Goal: Task Accomplishment & Management: Use online tool/utility

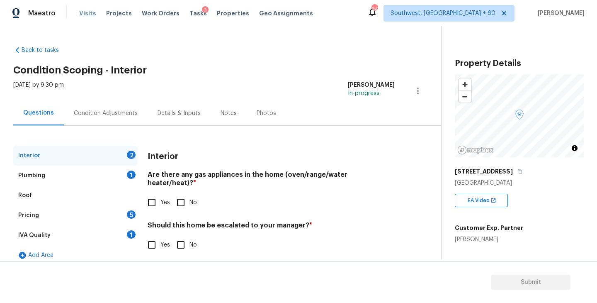
click at [86, 13] on span "Visits" at bounding box center [87, 13] width 17 height 8
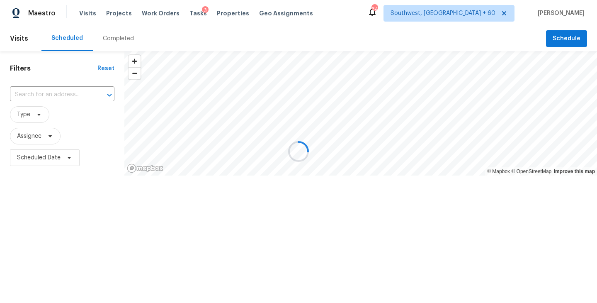
click at [114, 37] on div at bounding box center [298, 151] width 597 height 303
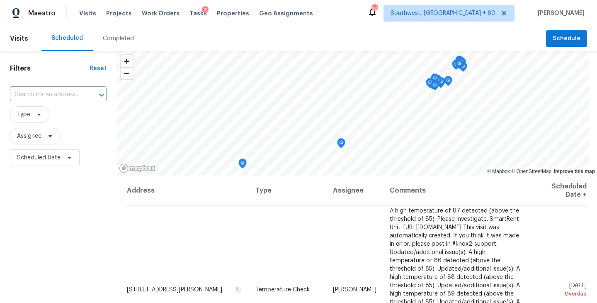
click at [114, 37] on div "Completed" at bounding box center [118, 38] width 31 height 8
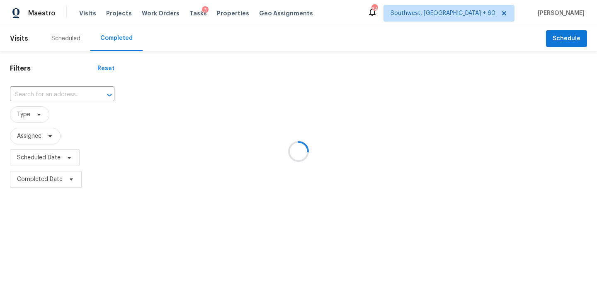
click at [75, 86] on div at bounding box center [298, 151] width 597 height 303
click at [68, 100] on div at bounding box center [298, 151] width 597 height 303
click at [66, 95] on div at bounding box center [298, 151] width 597 height 303
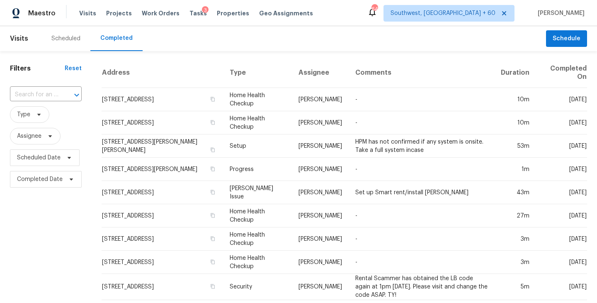
click at [66, 95] on div at bounding box center [71, 95] width 22 height 12
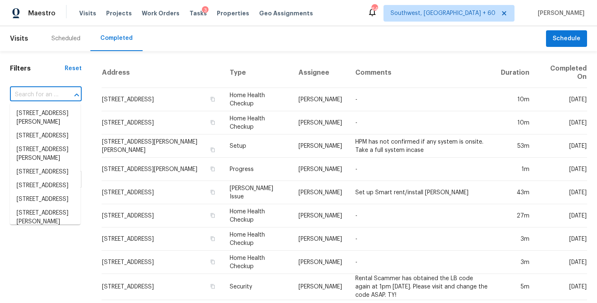
paste input "18822 Mountain Spring Dr, Spring, TX 77379"
type input "18822 Mountain Spring Dr, Spring, TX 77379"
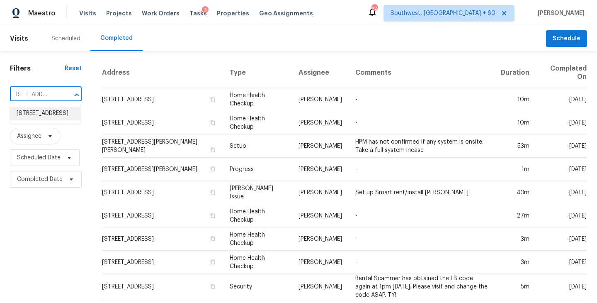
click at [48, 116] on li "18822 Mountain Spring Dr, Spring, TX 77379" at bounding box center [45, 114] width 71 height 14
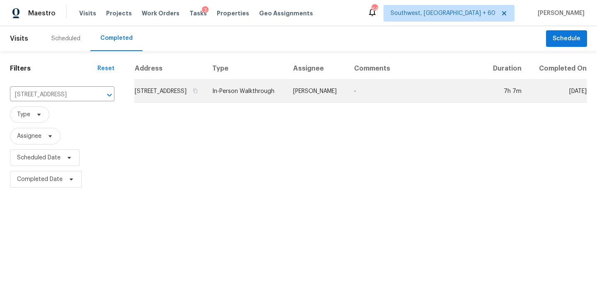
click at [329, 103] on td "Maria Zakharnitskaia" at bounding box center [317, 91] width 61 height 23
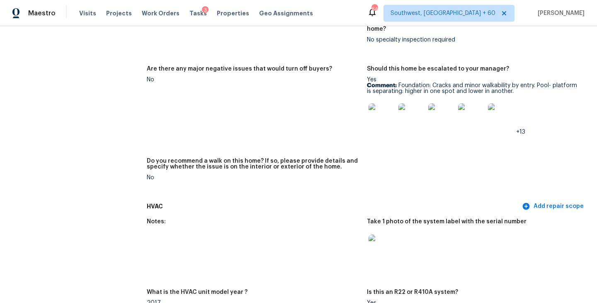
scroll to position [2163, 0]
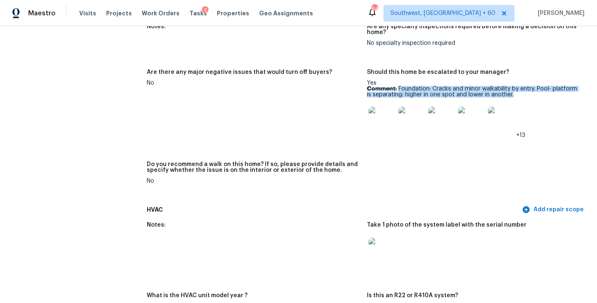
drag, startPoint x: 399, startPoint y: 76, endPoint x: 517, endPoint y: 81, distance: 117.9
click at [517, 86] on p "Comment: Foundation: Cracks and minor walkability by entry. Pool- platform is s…" at bounding box center [474, 92] width 214 height 12
copy p "Foundation: Cracks and minor walkability by entry. Pool- platform is separating…"
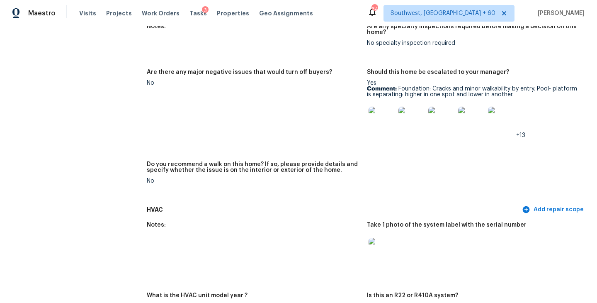
click at [268, 102] on figure "Are there any major negative issues that would turn off buyers? No" at bounding box center [257, 110] width 220 height 82
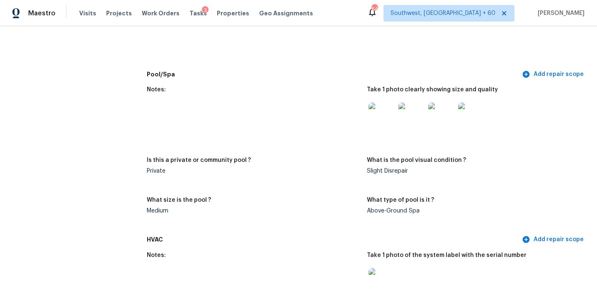
scroll to position [915, 0]
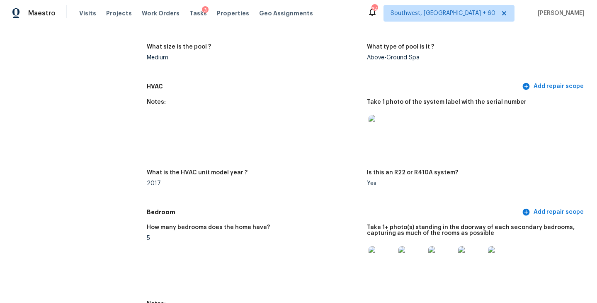
click at [380, 125] on img at bounding box center [382, 128] width 27 height 27
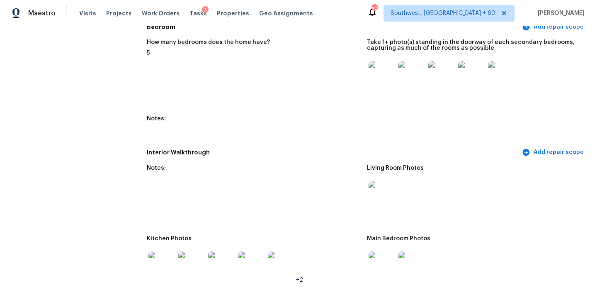
scroll to position [1071, 0]
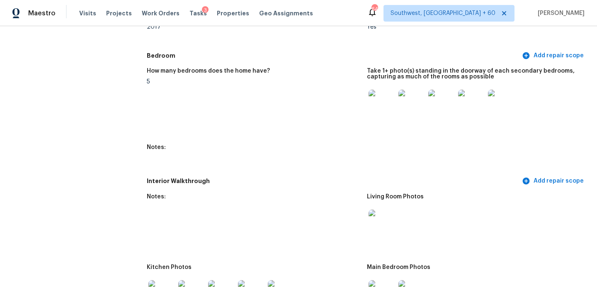
click at [382, 103] on img at bounding box center [382, 103] width 27 height 27
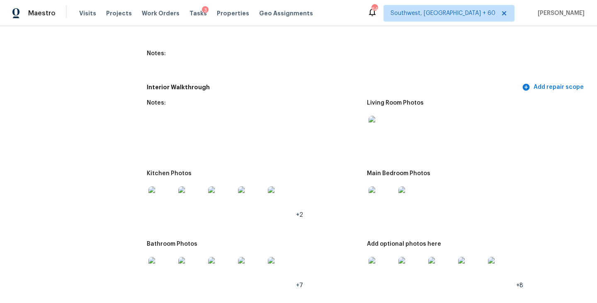
scroll to position [1199, 0]
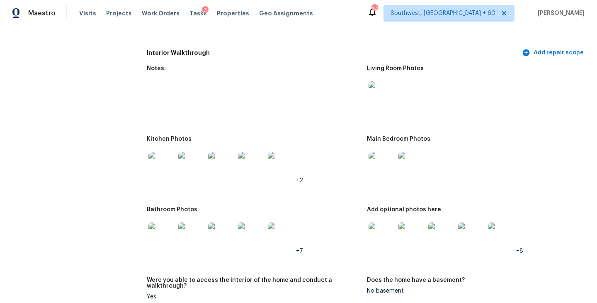
click at [374, 93] on img at bounding box center [382, 94] width 27 height 27
click at [376, 170] on img at bounding box center [382, 165] width 27 height 27
click at [377, 236] on img at bounding box center [382, 235] width 27 height 27
click at [158, 237] on img at bounding box center [162, 235] width 27 height 27
click at [154, 163] on img at bounding box center [162, 165] width 27 height 27
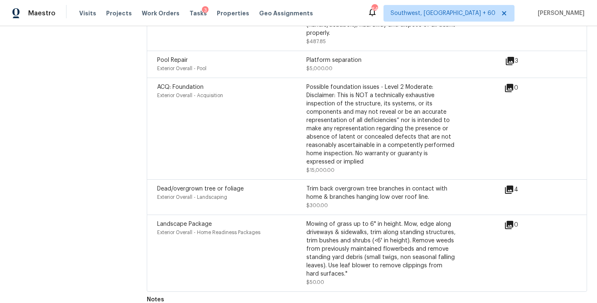
scroll to position [2587, 0]
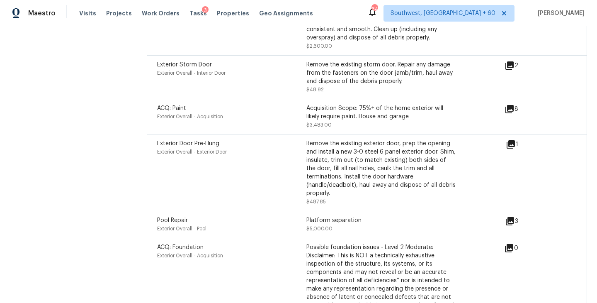
click at [285, 71] on div "Exterior Storm Door Exterior Overall - Interior Door" at bounding box center [231, 77] width 149 height 33
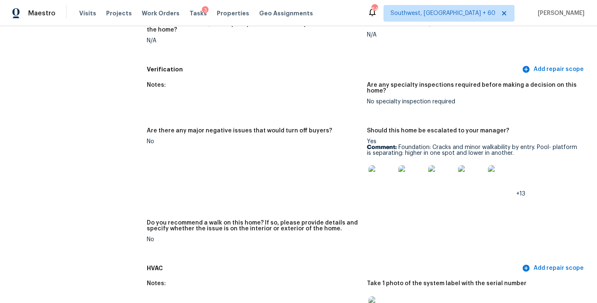
scroll to position [2085, 0]
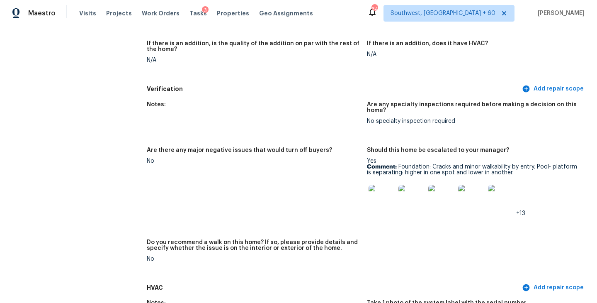
click at [509, 188] on img at bounding box center [501, 198] width 27 height 27
drag, startPoint x: 538, startPoint y: 156, endPoint x: 525, endPoint y: 163, distance: 14.9
click at [525, 164] on p "Comment: Foundation: Cracks and minor walkability by entry. Pool- platform is s…" at bounding box center [474, 170] width 214 height 12
copy p "Pool- platform is separating: higher in one spot and lower in another."
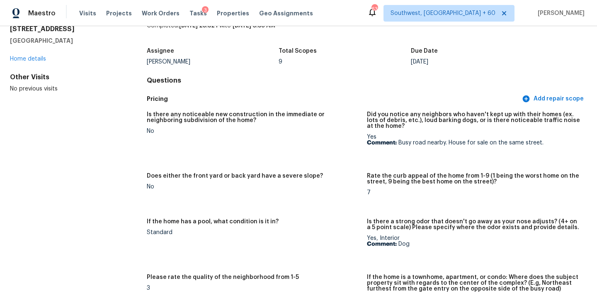
click at [258, 142] on figure "Is there any noticeable new construction in the immediate or neighboring subdiv…" at bounding box center [257, 137] width 220 height 51
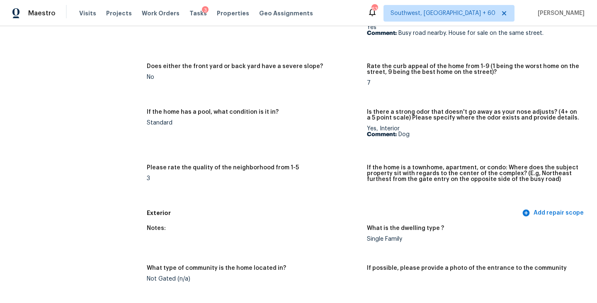
scroll to position [0, 0]
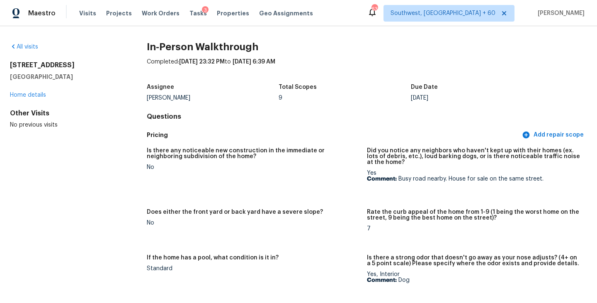
click at [24, 50] on div "All visits" at bounding box center [65, 47] width 110 height 8
click at [27, 48] on link "All visits" at bounding box center [24, 47] width 28 height 6
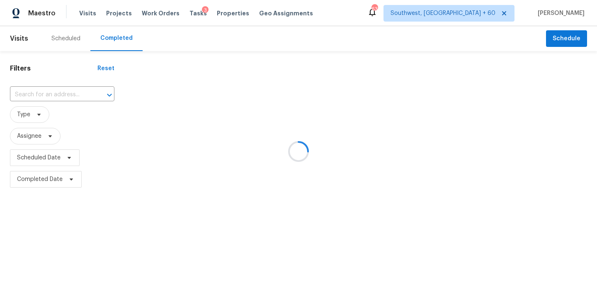
click at [81, 102] on div at bounding box center [298, 151] width 597 height 303
click at [81, 100] on div at bounding box center [298, 151] width 597 height 303
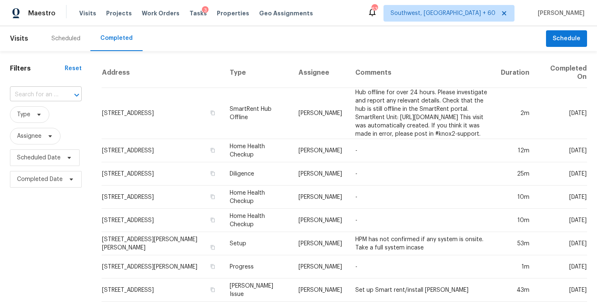
click at [73, 95] on icon "Open" at bounding box center [77, 95] width 10 height 10
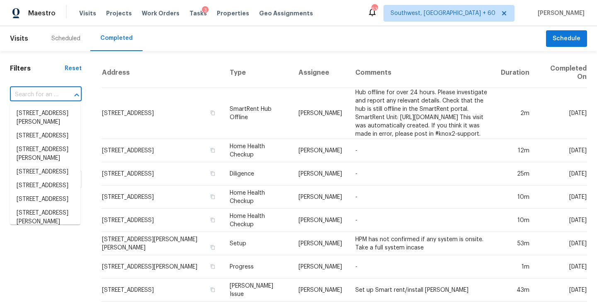
paste input "16 Hoppin John Ln, Taylors, SC 29687"
type input "16 Hoppin John Ln, Taylors, SC 29687"
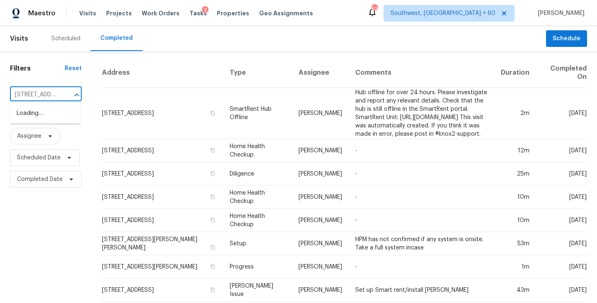
scroll to position [0, 59]
click at [48, 115] on li "16 Hoppin John Ln, Taylors, SC 29687" at bounding box center [45, 122] width 71 height 31
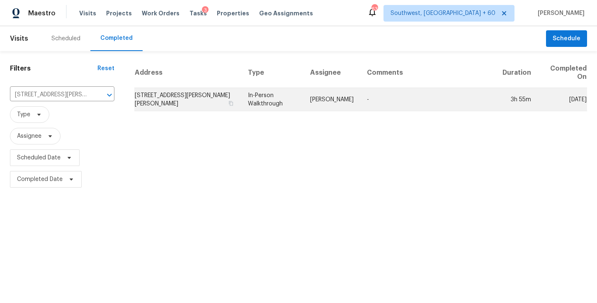
click at [300, 92] on td "In-Person Walkthrough" at bounding box center [272, 99] width 62 height 23
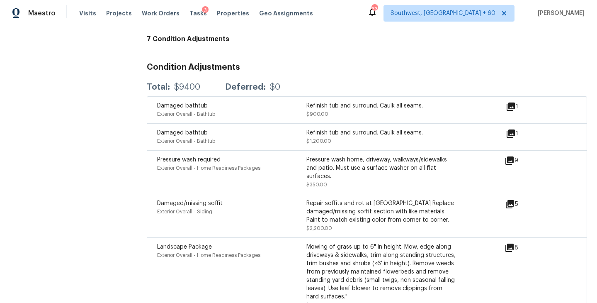
scroll to position [2063, 0]
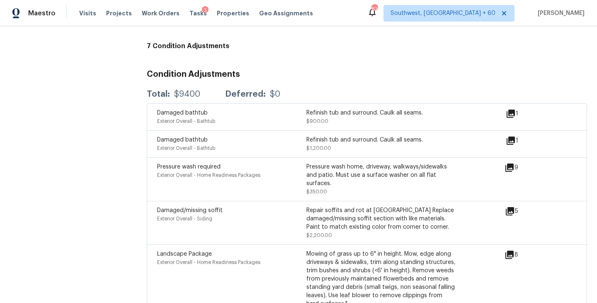
click at [512, 136] on icon at bounding box center [511, 140] width 8 height 8
click at [512, 110] on icon at bounding box center [511, 114] width 8 height 8
click at [513, 136] on icon at bounding box center [511, 140] width 8 height 8
click at [513, 110] on icon at bounding box center [511, 114] width 8 height 8
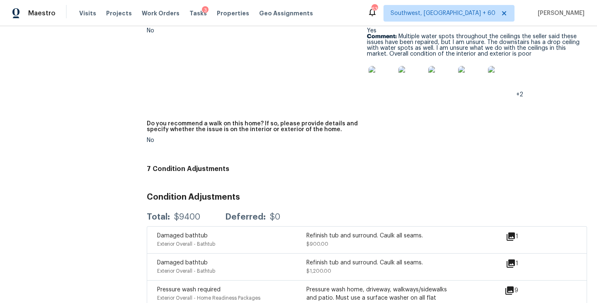
scroll to position [1875, 0]
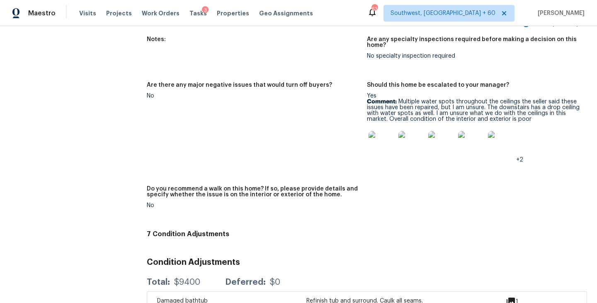
click at [382, 131] on img at bounding box center [382, 144] width 27 height 27
click at [383, 135] on img at bounding box center [382, 144] width 27 height 27
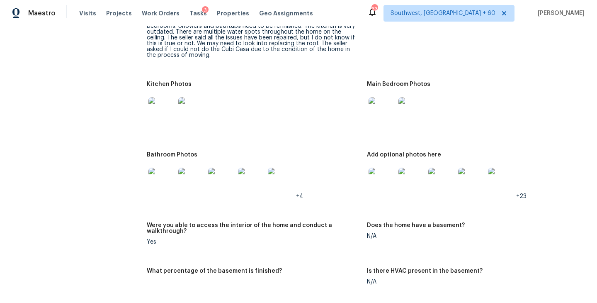
scroll to position [979, 0]
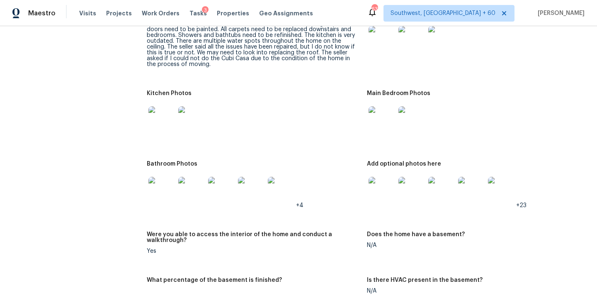
click at [163, 113] on img at bounding box center [162, 119] width 27 height 27
click at [157, 182] on img at bounding box center [162, 190] width 27 height 27
click at [278, 118] on div at bounding box center [254, 119] width 214 height 37
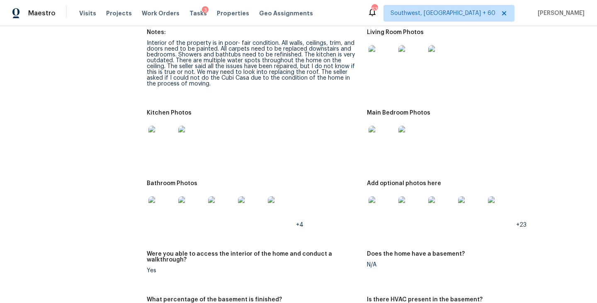
scroll to position [947, 0]
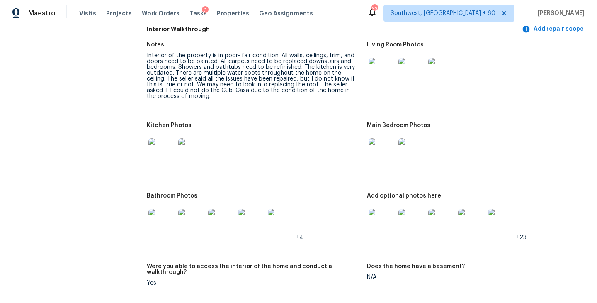
click at [385, 69] on img at bounding box center [382, 71] width 27 height 27
click at [373, 150] on img at bounding box center [382, 151] width 27 height 27
click at [387, 214] on img at bounding box center [382, 222] width 27 height 27
click at [165, 209] on img at bounding box center [162, 222] width 27 height 27
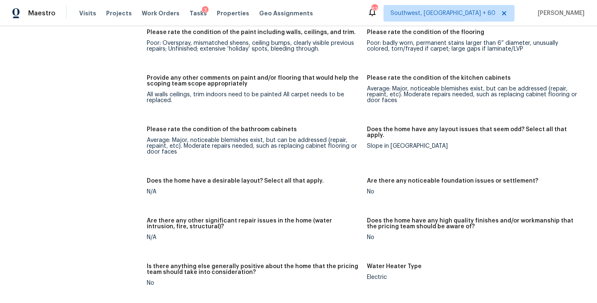
scroll to position [1211, 0]
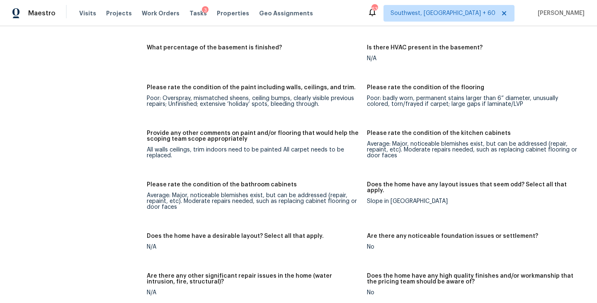
click at [247, 104] on figure "Please rate the condition of the paint including walls, ceilings, and trim. Poo…" at bounding box center [257, 103] width 220 height 36
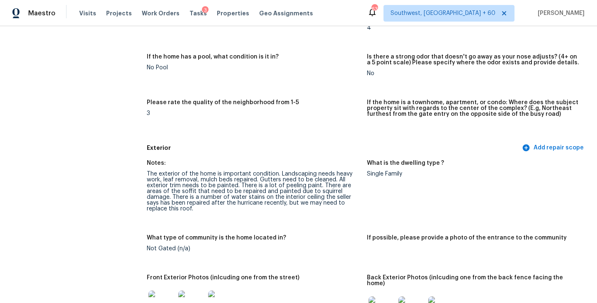
scroll to position [191, 0]
drag, startPoint x: 300, startPoint y: 203, endPoint x: 284, endPoint y: 213, distance: 19.0
click at [284, 213] on figure "Notes: The exterior of the home is important condition. Landscaping needs heavy…" at bounding box center [257, 192] width 220 height 65
copy div "we may need to replace this roof."
click at [276, 114] on div "3" at bounding box center [254, 113] width 214 height 6
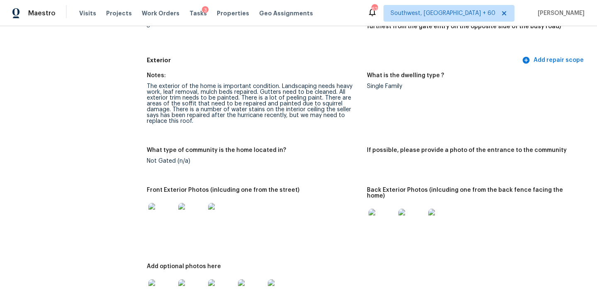
scroll to position [0, 0]
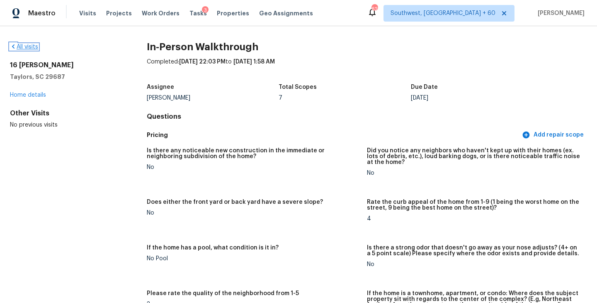
click at [24, 45] on link "All visits" at bounding box center [24, 47] width 28 height 6
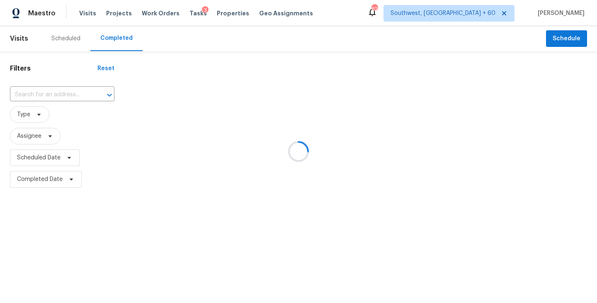
click at [55, 94] on div at bounding box center [298, 151] width 597 height 303
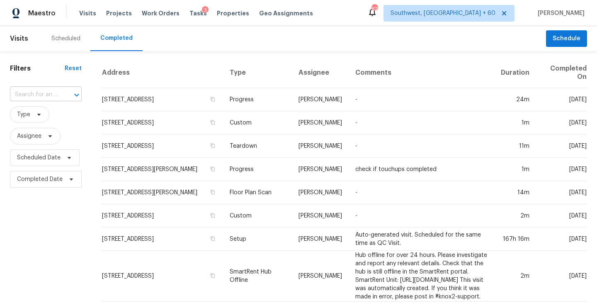
click at [53, 95] on input "text" at bounding box center [34, 94] width 49 height 13
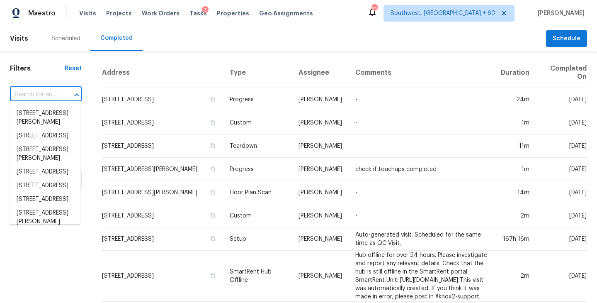
paste input "10300 E 39th St, Kansas City, MO 64133"
type input "10300 E 39th St, Kansas City, MO 64133"
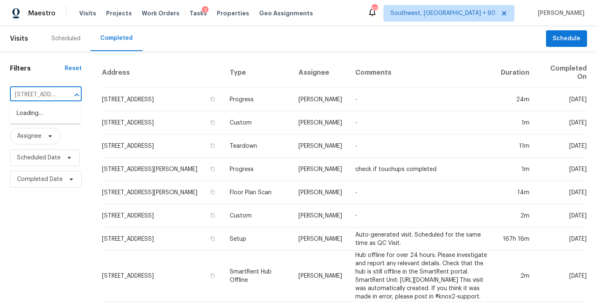
scroll to position [0, 66]
click at [49, 115] on li "10300 E 39th St, Kansas City, MO 64133" at bounding box center [45, 118] width 71 height 22
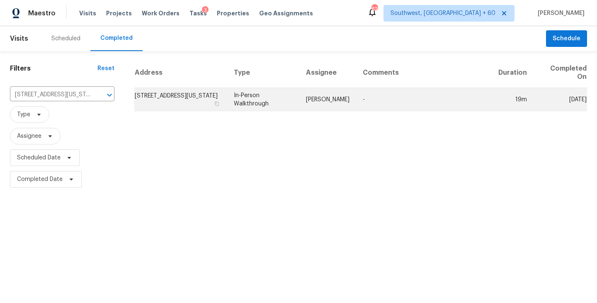
click at [321, 103] on td "Joshua Beatty" at bounding box center [328, 99] width 57 height 23
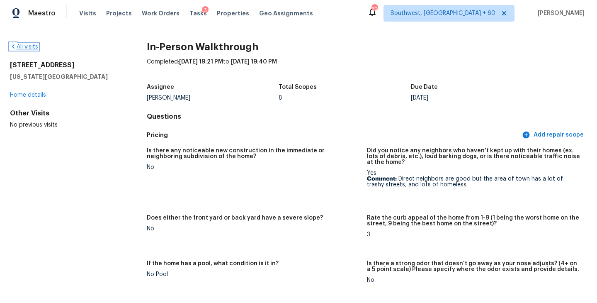
click at [24, 45] on link "All visits" at bounding box center [24, 47] width 28 height 6
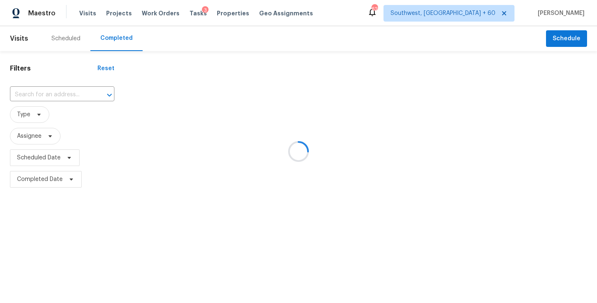
click at [81, 96] on div at bounding box center [298, 151] width 597 height 303
click at [78, 96] on div at bounding box center [298, 151] width 597 height 303
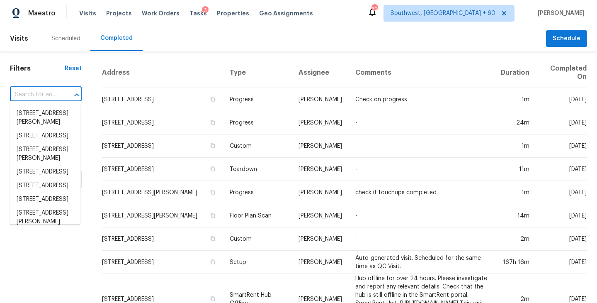
click at [54, 97] on input "text" at bounding box center [34, 94] width 49 height 13
paste input "824 S Chillicothe Rd Unit 11, Aurora, OH 44202"
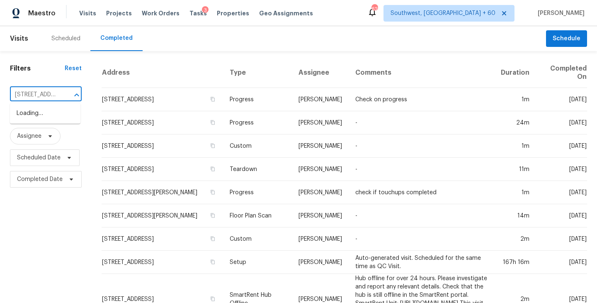
scroll to position [0, 83]
type input "824 S Chillicothe Rd Unit 11, Aurora, OH 44202"
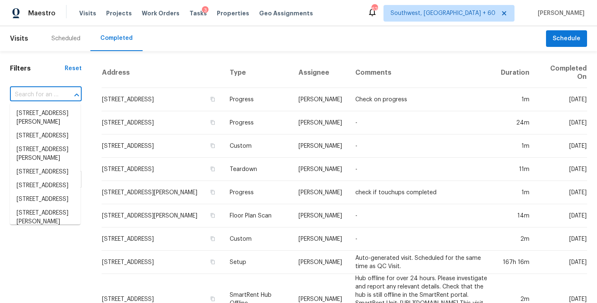
click at [56, 96] on input "text" at bounding box center [34, 94] width 49 height 13
paste input "824 S Chillicothe Rd Unit 11, Aurora, OH 44202"
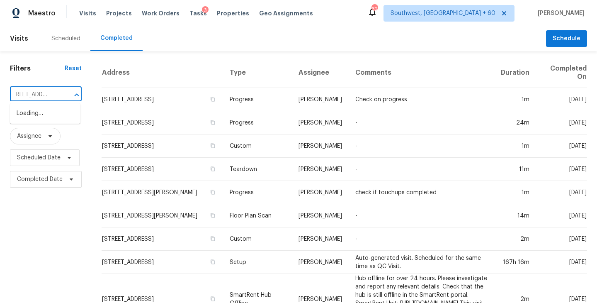
type input "824 S Chillicothe Rd"
click at [46, 120] on li "824 S Chillicothe Rd Unit 11, Aurora, OH 44202" at bounding box center [45, 114] width 71 height 14
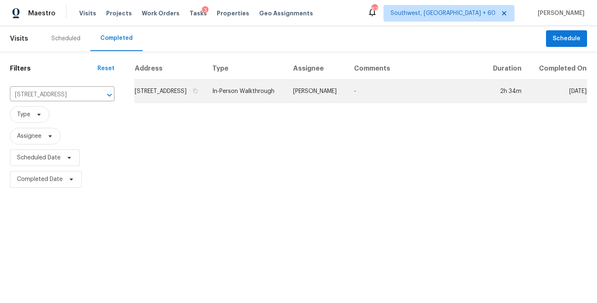
click at [314, 103] on td "Marissa Casias" at bounding box center [317, 91] width 61 height 23
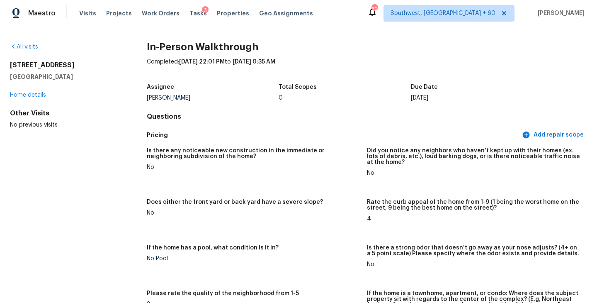
click at [19, 40] on div "All visits 824 S Chillicothe Rd Unit 11 Aurora, OH 44202 Home details Other Vis…" at bounding box center [298, 164] width 597 height 277
click at [19, 44] on div "All visits" at bounding box center [65, 47] width 110 height 8
click at [29, 42] on div "All visits 824 S Chillicothe Rd Unit 11 Aurora, OH 44202 Home details Other Vis…" at bounding box center [298, 164] width 597 height 277
click at [32, 52] on div "All visits 824 S Chillicothe Rd Unit 11 Aurora, OH 44202 Home details Other Vis…" at bounding box center [65, 86] width 110 height 86
click at [32, 49] on link "All visits" at bounding box center [24, 47] width 28 height 6
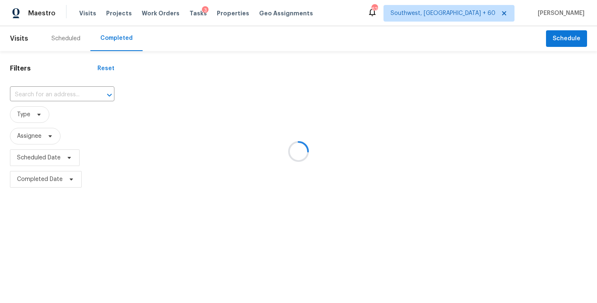
click at [26, 83] on div at bounding box center [298, 151] width 597 height 303
click at [26, 89] on div at bounding box center [298, 151] width 597 height 303
click at [27, 91] on div at bounding box center [298, 151] width 597 height 303
click at [27, 94] on div at bounding box center [298, 151] width 597 height 303
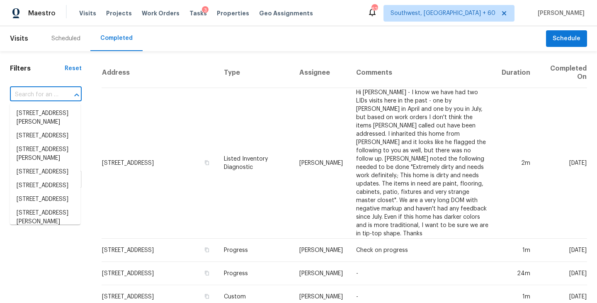
click at [38, 93] on input "text" at bounding box center [34, 94] width 49 height 13
paste input "20812 Buena Vis, Lago Vista, TX 78645"
type input "20812 Buena Vis, Lago Vista, TX 78645"
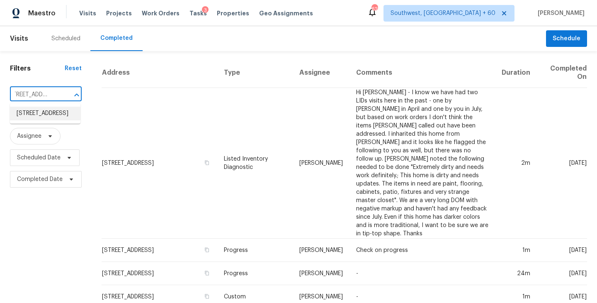
click at [41, 119] on li "20812 Buena Vis, Lago Vista, TX 78645" at bounding box center [45, 114] width 71 height 14
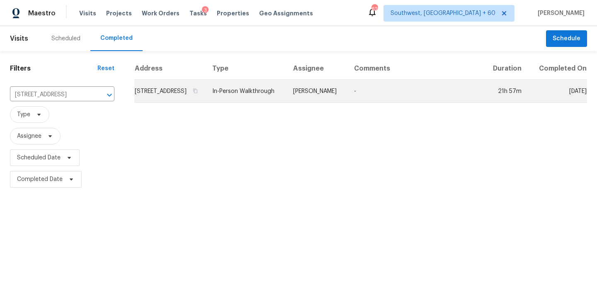
click at [380, 88] on td "-" at bounding box center [416, 91] width 136 height 23
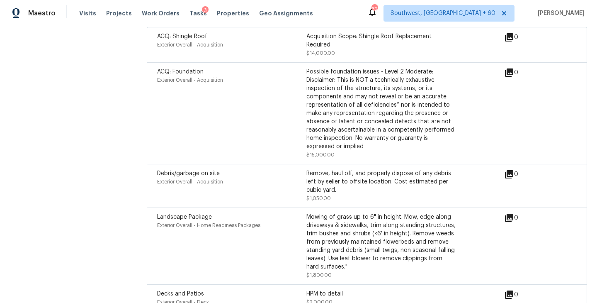
scroll to position [2005, 0]
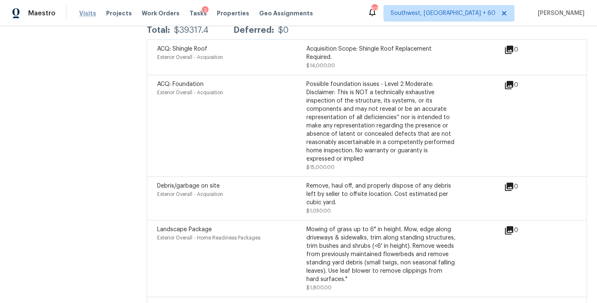
click at [90, 15] on span "Visits" at bounding box center [87, 13] width 17 height 8
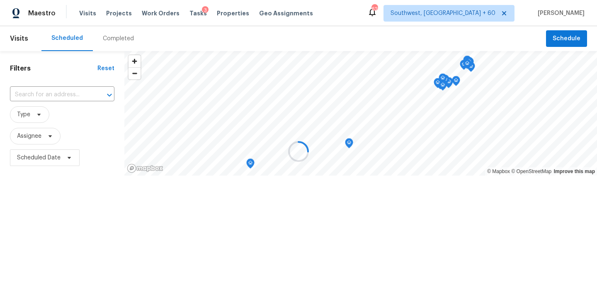
click at [115, 45] on div at bounding box center [298, 151] width 597 height 303
click at [117, 40] on div at bounding box center [298, 151] width 597 height 303
click at [118, 40] on div at bounding box center [298, 151] width 597 height 303
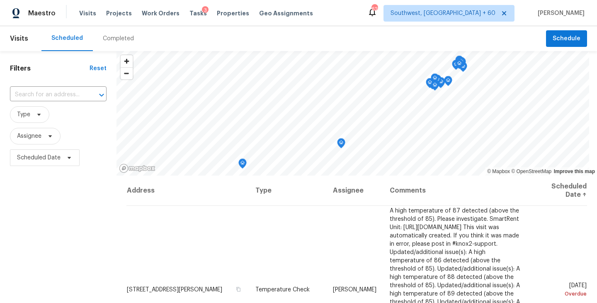
click at [114, 39] on div "Completed" at bounding box center [118, 38] width 31 height 8
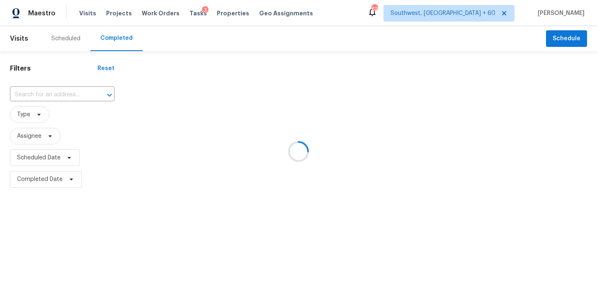
click at [74, 89] on div at bounding box center [298, 151] width 597 height 303
click at [65, 105] on div at bounding box center [298, 151] width 597 height 303
click at [66, 100] on div at bounding box center [298, 151] width 597 height 303
click at [68, 91] on div at bounding box center [298, 151] width 597 height 303
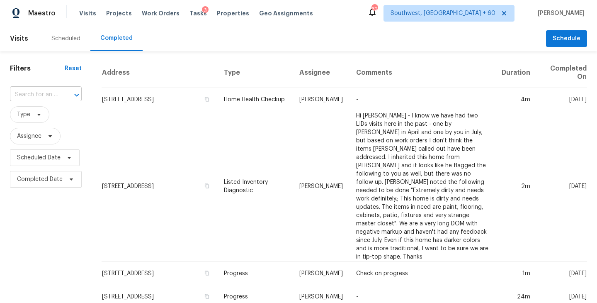
click at [67, 91] on div at bounding box center [71, 95] width 22 height 12
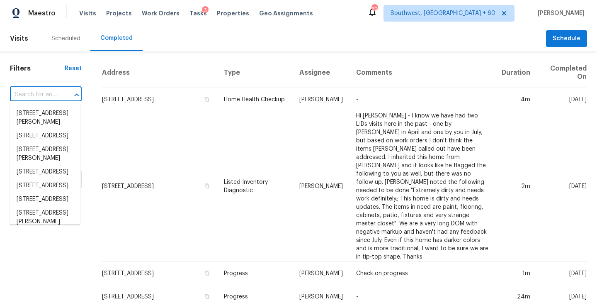
paste input "83 Chafford Woods, Saint Louis, MO 63144"
type input "83 Chafford Woods, Saint Louis, MO 63144"
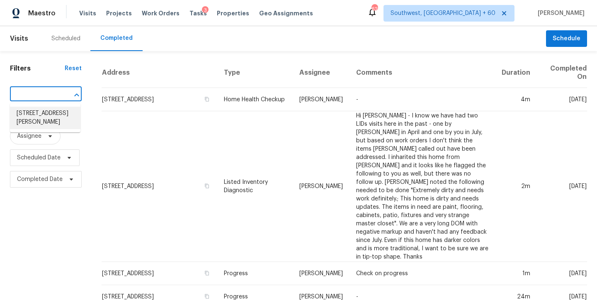
click at [49, 115] on li "83 Chafford Woods, Saint Louis, MO 63144" at bounding box center [45, 118] width 71 height 22
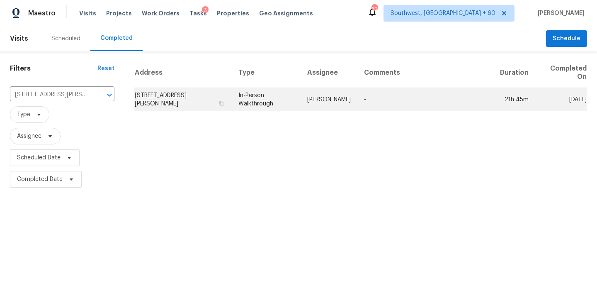
click at [326, 95] on td "James Nolting" at bounding box center [329, 99] width 57 height 23
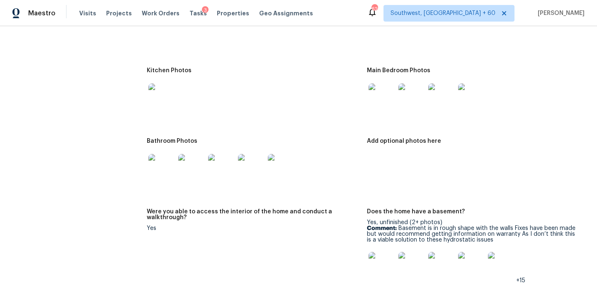
scroll to position [1156, 0]
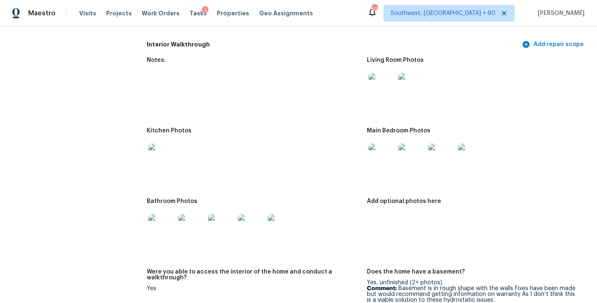
click at [382, 83] on img at bounding box center [382, 86] width 27 height 27
click at [380, 149] on img at bounding box center [382, 157] width 27 height 27
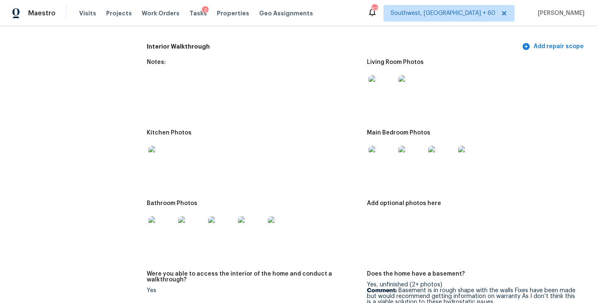
click at [157, 225] on img at bounding box center [162, 229] width 27 height 27
click at [151, 152] on img at bounding box center [162, 159] width 27 height 27
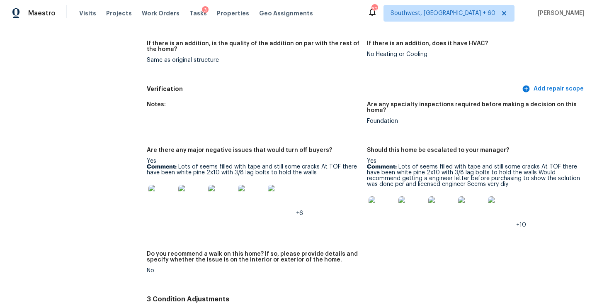
scroll to position [2294, 0]
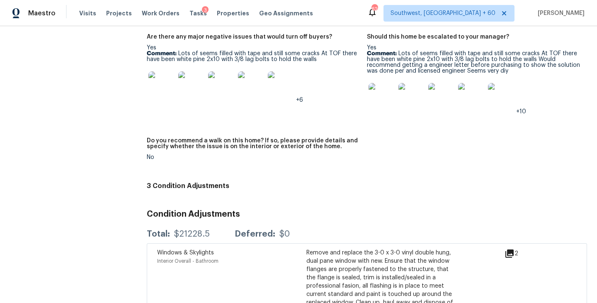
click at [374, 84] on img at bounding box center [382, 96] width 27 height 27
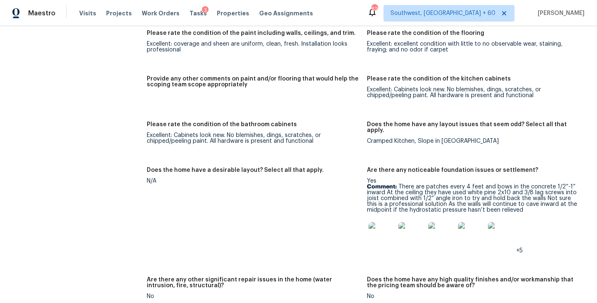
scroll to position [1534, 0]
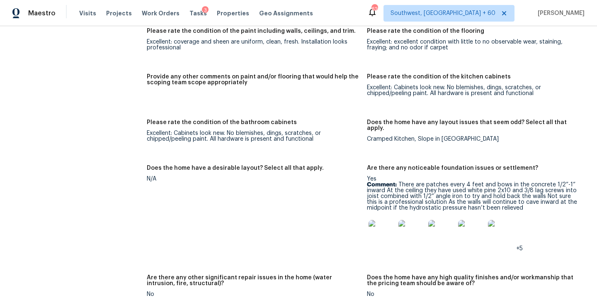
click at [438, 232] on img at bounding box center [442, 233] width 27 height 27
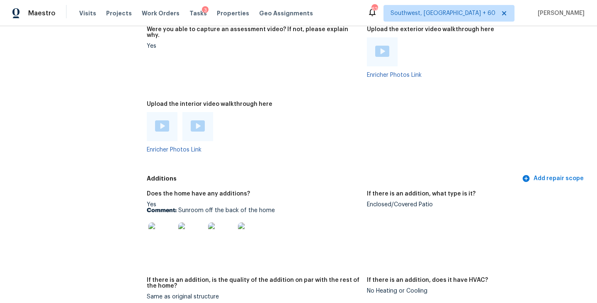
scroll to position [2042, 0]
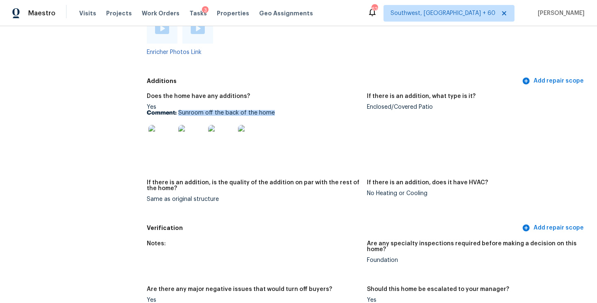
drag, startPoint x: 179, startPoint y: 106, endPoint x: 290, endPoint y: 106, distance: 110.8
click at [290, 110] on p "Comment: Sunroom off the back of the home" at bounding box center [254, 113] width 214 height 6
copy p "Sunroom off the back of the home"
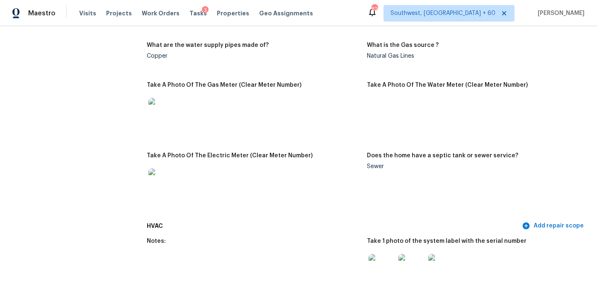
scroll to position [597, 0]
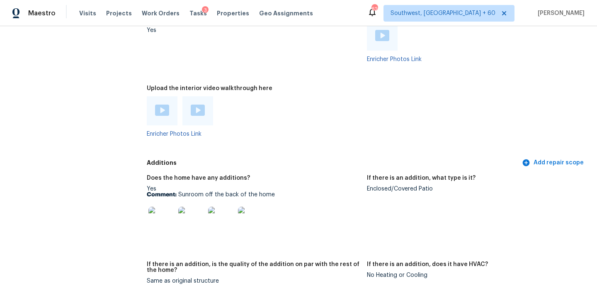
click at [335, 143] on figure "Upload the interior video walkthrough here Enricher Photos Link" at bounding box center [257, 117] width 220 height 65
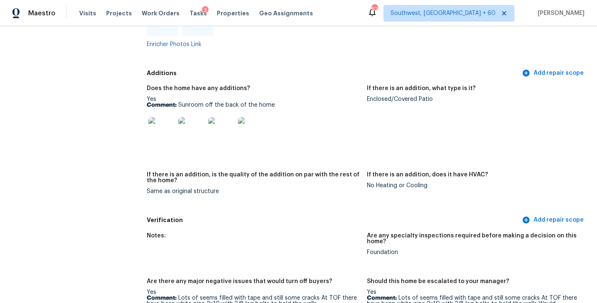
click at [168, 124] on img at bounding box center [162, 130] width 27 height 27
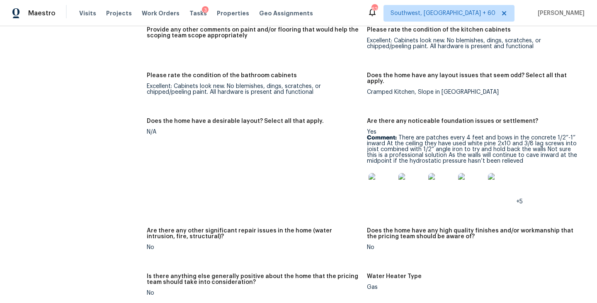
scroll to position [1525, 0]
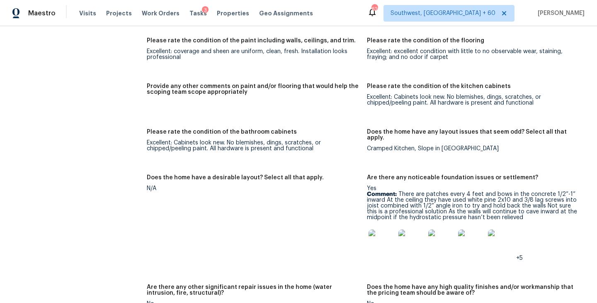
click at [232, 56] on figure "Please rate the condition of the paint including walls, ceilings, and trim. Exc…" at bounding box center [257, 56] width 220 height 36
click at [239, 83] on h5 "Provide any other comments on paint and/or flooring that would help the scoping…" at bounding box center [254, 89] width 214 height 12
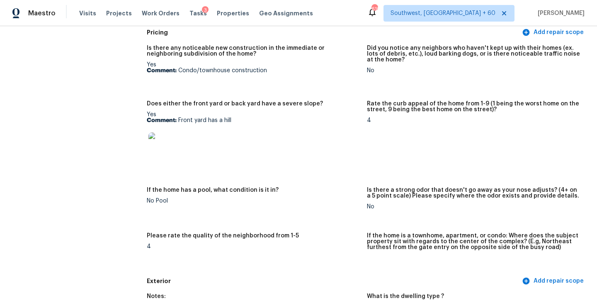
scroll to position [103, 0]
drag, startPoint x: 246, startPoint y: 114, endPoint x: 150, endPoint y: 114, distance: 95.4
click at [150, 114] on div "Yes Comment: Front yard has a hill" at bounding box center [254, 137] width 214 height 52
click at [175, 121] on b "Comment:" at bounding box center [162, 120] width 30 height 6
drag, startPoint x: 178, startPoint y: 119, endPoint x: 248, endPoint y: 119, distance: 69.7
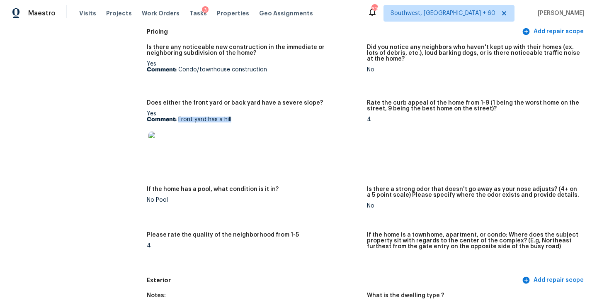
click at [248, 119] on p "Comment: Front yard has a hill" at bounding box center [254, 120] width 214 height 6
copy p "Front yard has a hill"
click at [168, 151] on img at bounding box center [162, 145] width 27 height 27
click at [295, 131] on div at bounding box center [254, 145] width 214 height 37
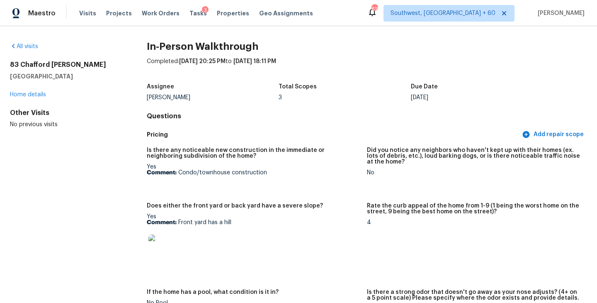
scroll to position [0, 0]
click at [190, 12] on span "Tasks" at bounding box center [198, 13] width 17 height 6
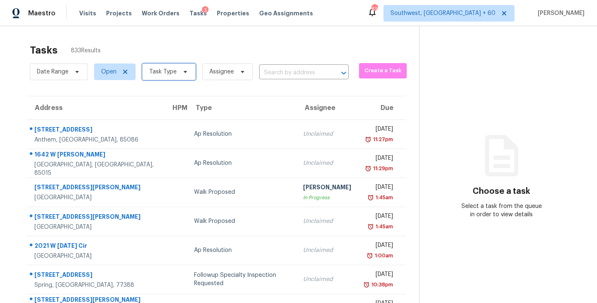
click at [175, 70] on span "Task Type" at bounding box center [169, 71] width 54 height 17
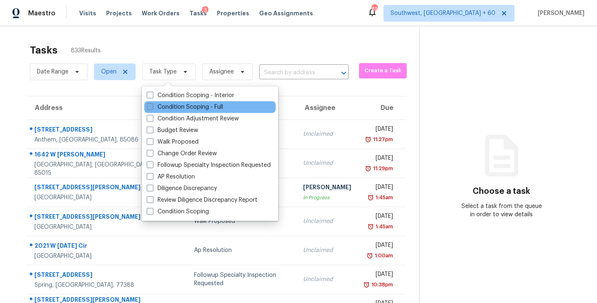
click at [202, 107] on label "Condition Scoping - Full" at bounding box center [185, 107] width 76 height 8
click at [152, 107] on input "Condition Scoping - Full" at bounding box center [149, 105] width 5 height 5
checkbox input "true"
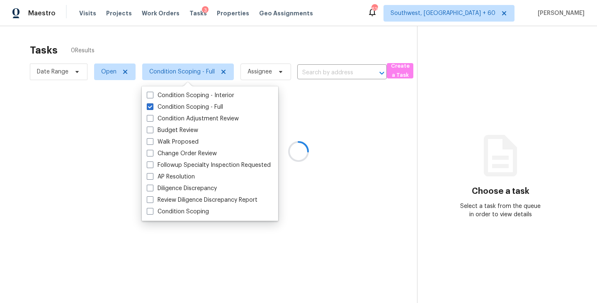
click at [279, 57] on div at bounding box center [298, 151] width 597 height 303
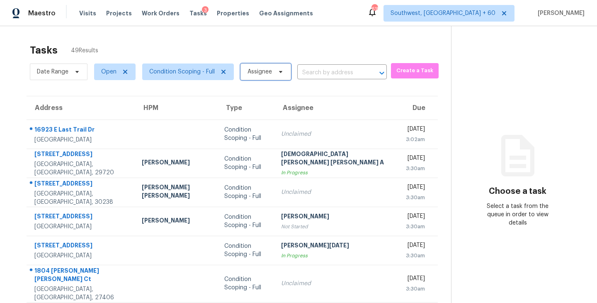
click at [274, 69] on span "Assignee" at bounding box center [266, 71] width 51 height 17
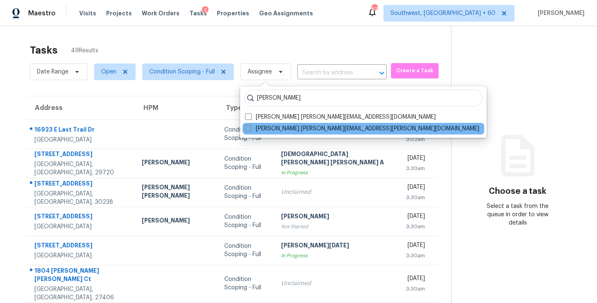
type input "sakthivel"
click at [254, 129] on label "Sakthivel Chandran sakthivel.chandran@opendoor.com" at bounding box center [362, 128] width 234 height 8
click at [251, 129] on input "Sakthivel Chandran sakthivel.chandran@opendoor.com" at bounding box center [247, 126] width 5 height 5
checkbox input "true"
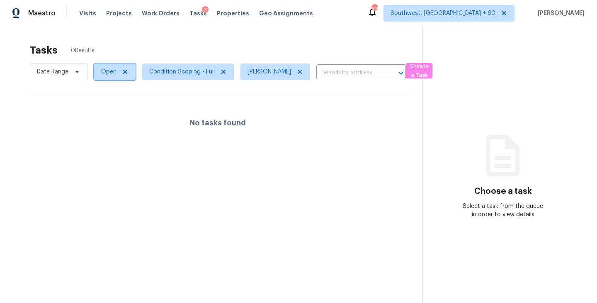
click at [115, 79] on span "Open" at bounding box center [114, 71] width 41 height 17
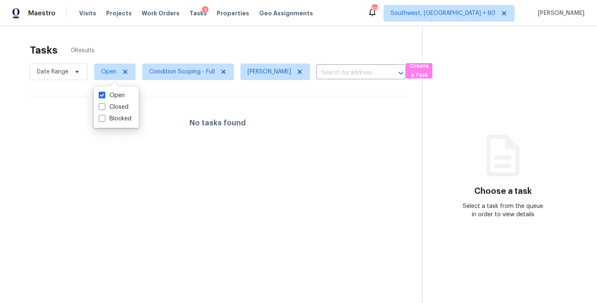
click at [187, 103] on div "No tasks found" at bounding box center [218, 122] width 382 height 53
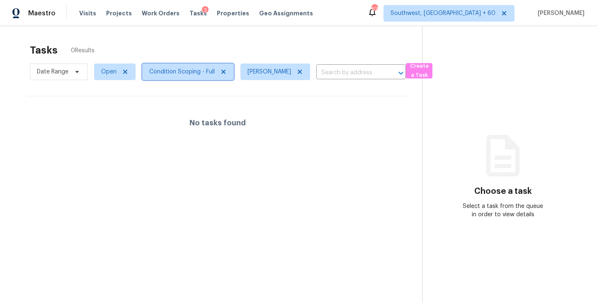
click at [201, 76] on span "Condition Scoping - Full" at bounding box center [188, 71] width 92 height 17
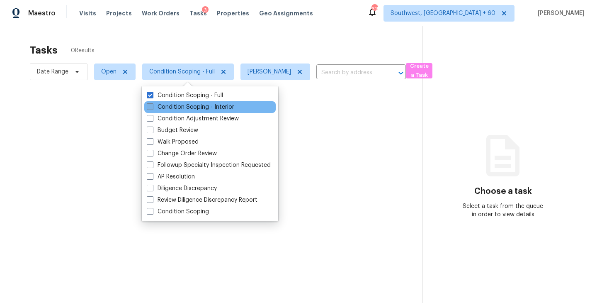
click at [192, 106] on label "Condition Scoping - Interior" at bounding box center [191, 107] width 88 height 8
click at [152, 106] on input "Condition Scoping - Interior" at bounding box center [149, 105] width 5 height 5
checkbox input "true"
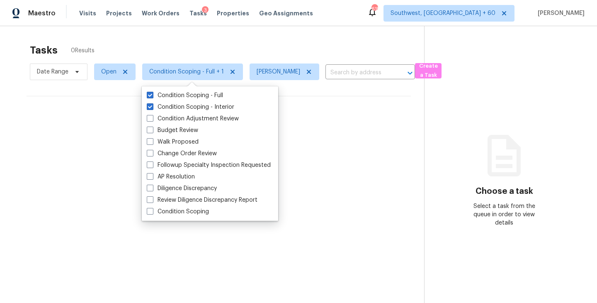
click at [329, 107] on div "No tasks found" at bounding box center [219, 122] width 385 height 53
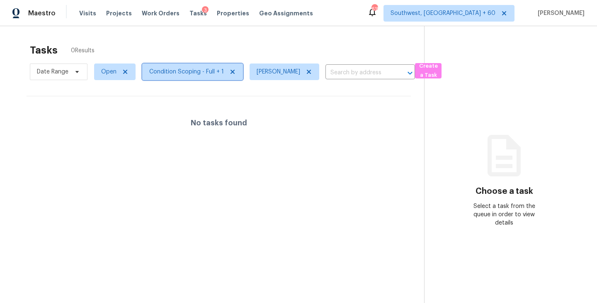
click at [211, 74] on span "Condition Scoping - Full + 1" at bounding box center [186, 72] width 75 height 8
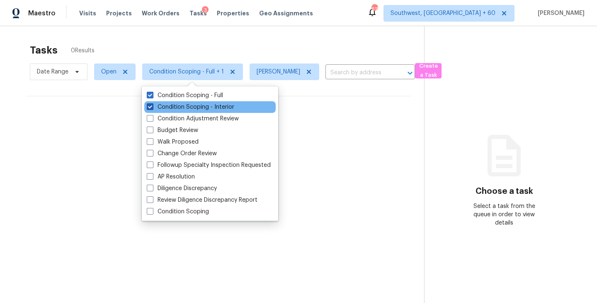
click at [222, 108] on label "Condition Scoping - Interior" at bounding box center [191, 107] width 88 height 8
click at [152, 108] on input "Condition Scoping - Interior" at bounding box center [149, 105] width 5 height 5
checkbox input "false"
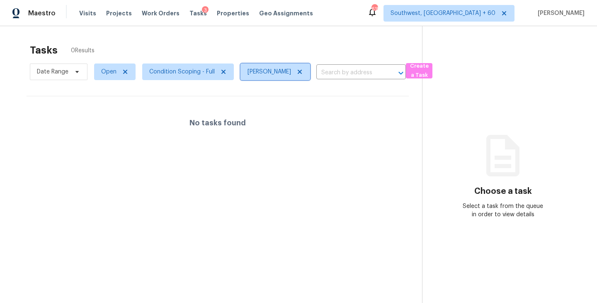
click at [303, 71] on icon at bounding box center [300, 71] width 7 height 7
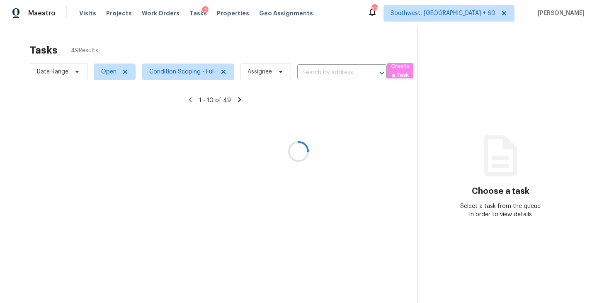
click at [158, 48] on div at bounding box center [298, 151] width 597 height 303
click at [183, 73] on div at bounding box center [298, 151] width 597 height 303
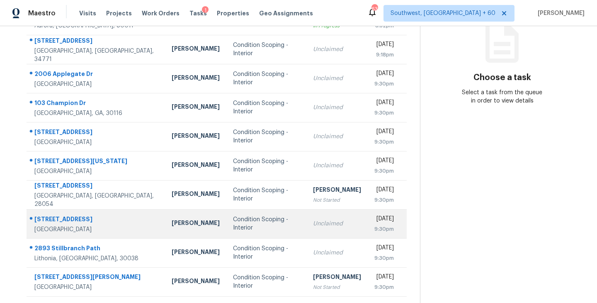
scroll to position [129, 0]
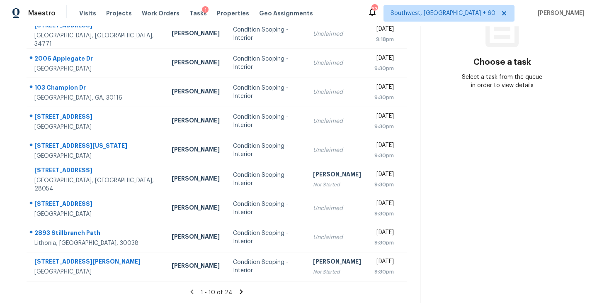
click at [239, 291] on icon at bounding box center [241, 291] width 7 height 7
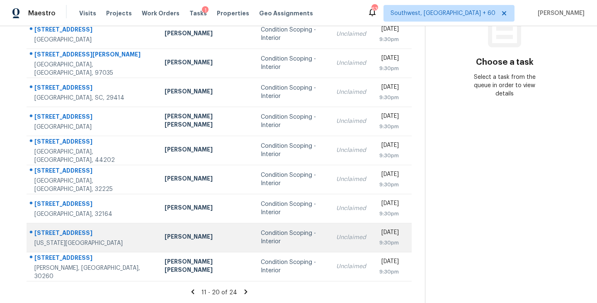
click at [261, 231] on td "Condition Scoping - Interior" at bounding box center [291, 237] width 75 height 29
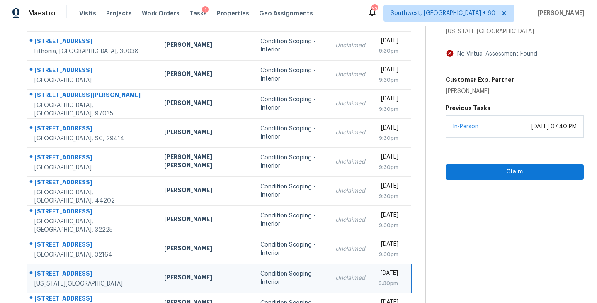
scroll to position [64, 0]
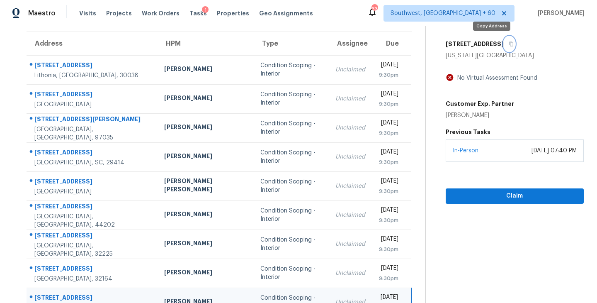
click at [509, 43] on icon "button" at bounding box center [511, 43] width 5 height 5
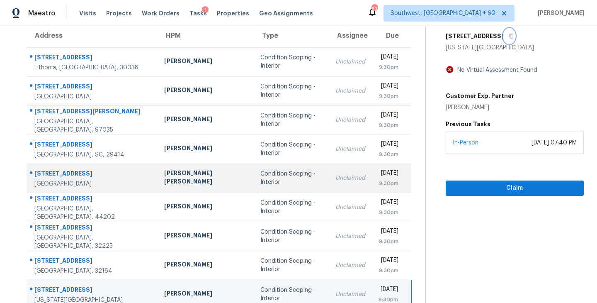
scroll to position [73, 0]
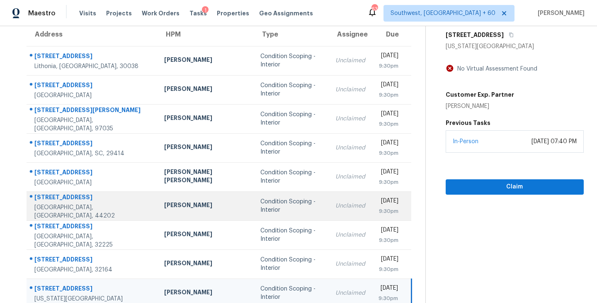
click at [261, 205] on div "Condition Scoping - Interior" at bounding box center [292, 205] width 62 height 17
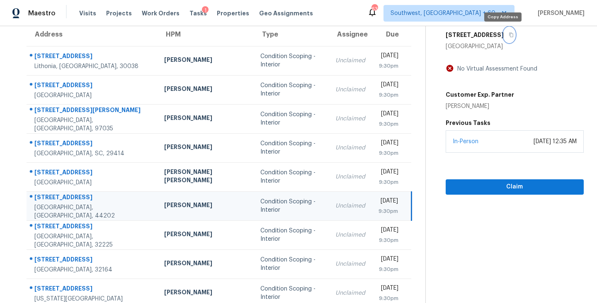
click at [509, 33] on icon "button" at bounding box center [511, 34] width 5 height 5
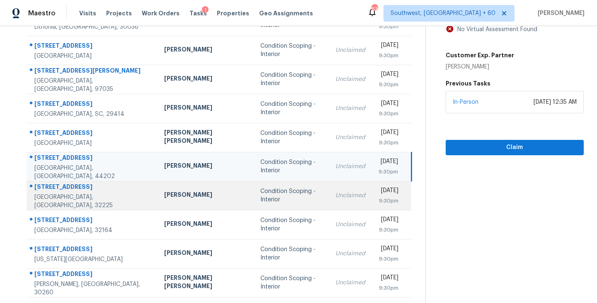
scroll to position [129, 0]
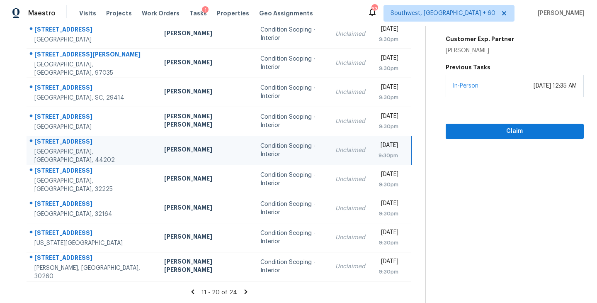
click at [245, 291] on icon at bounding box center [246, 291] width 3 height 5
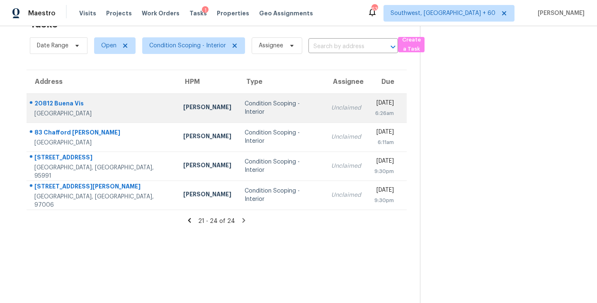
click at [238, 116] on td "Condition Scoping - Interior" at bounding box center [281, 107] width 87 height 29
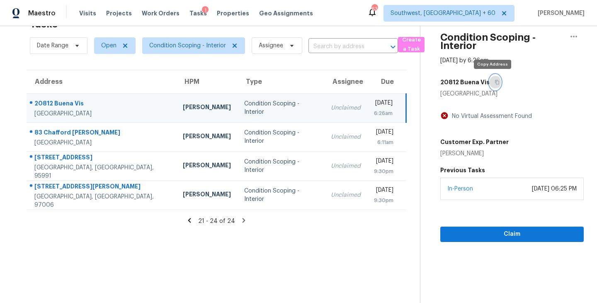
click at [495, 80] on icon "button" at bounding box center [497, 82] width 5 height 5
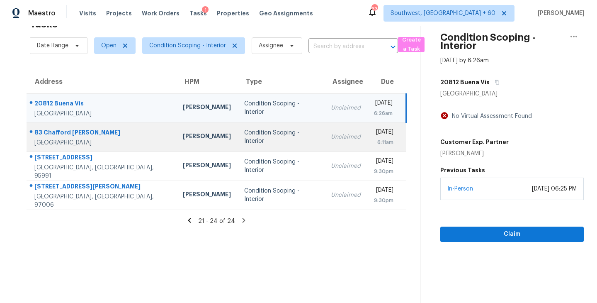
click at [324, 136] on td "Unclaimed" at bounding box center [345, 136] width 43 height 29
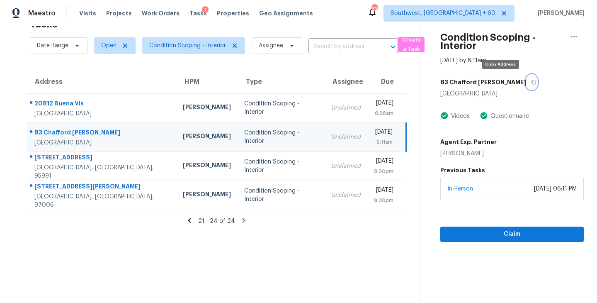
click at [531, 81] on icon "button" at bounding box center [533, 82] width 5 height 5
click at [324, 141] on td "Unclaimed" at bounding box center [345, 136] width 43 height 29
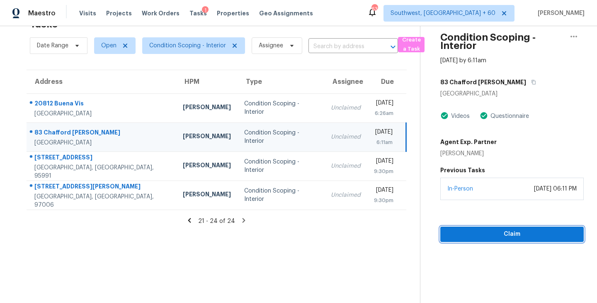
click at [491, 231] on span "Claim" at bounding box center [512, 234] width 130 height 10
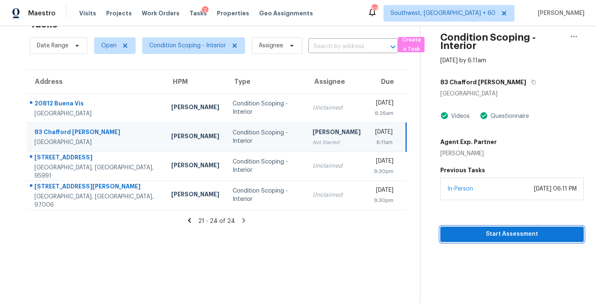
click at [483, 239] on button "Start Assessment" at bounding box center [513, 233] width 144 height 15
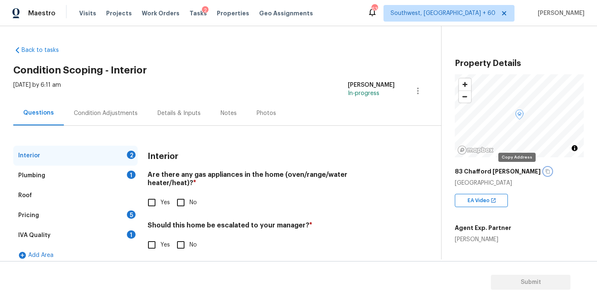
click at [546, 171] on icon "button" at bounding box center [548, 171] width 5 height 5
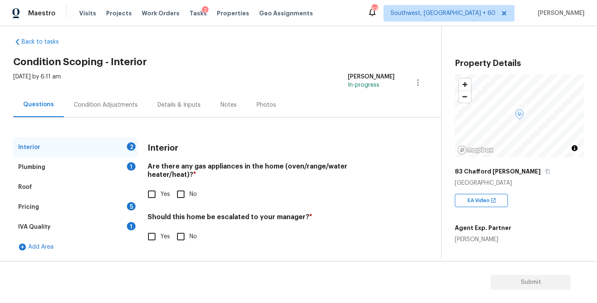
click at [129, 111] on div "Condition Adjustments" at bounding box center [106, 105] width 84 height 24
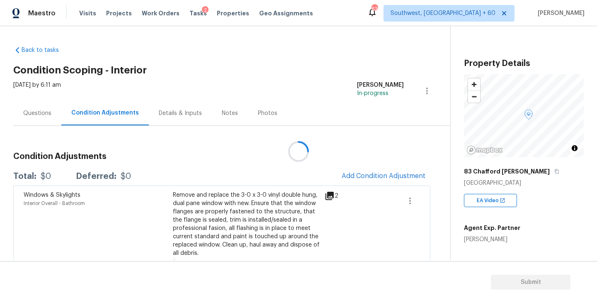
click at [226, 157] on div at bounding box center [298, 151] width 597 height 303
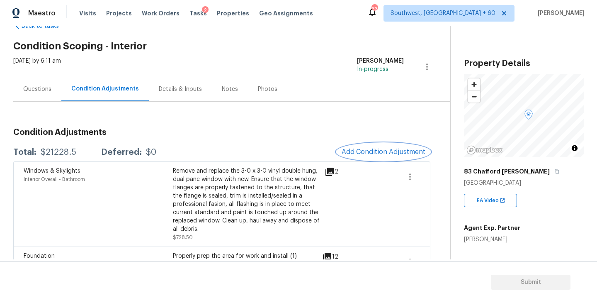
click at [361, 151] on span "Add Condition Adjustment" at bounding box center [384, 151] width 84 height 7
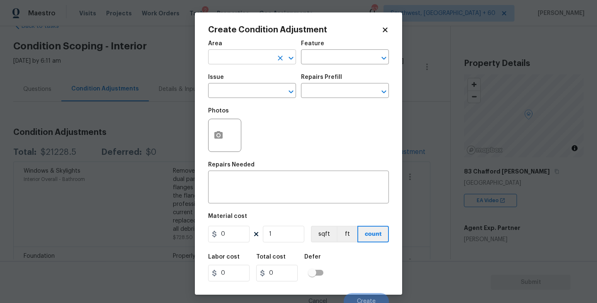
click at [244, 51] on figure "Area ​" at bounding box center [252, 53] width 88 height 24
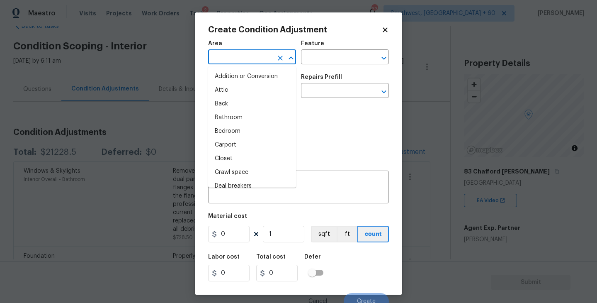
click at [237, 54] on input "text" at bounding box center [240, 57] width 65 height 13
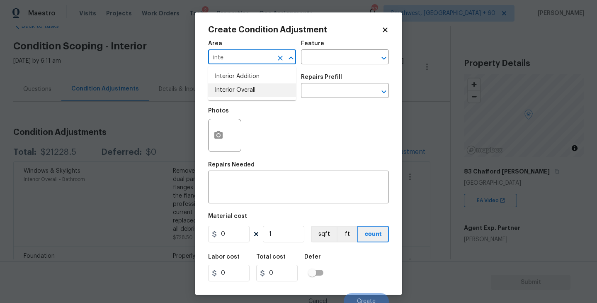
click at [256, 95] on li "Interior Overall" at bounding box center [252, 90] width 88 height 14
type input "Interior Overall"
click at [335, 58] on input "text" at bounding box center [333, 57] width 65 height 13
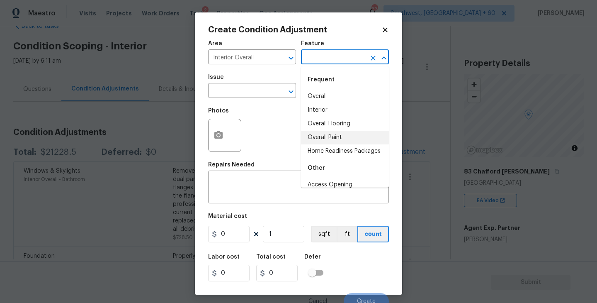
click at [334, 137] on li "Overall Paint" at bounding box center [345, 138] width 88 height 14
type input "Overall Paint"
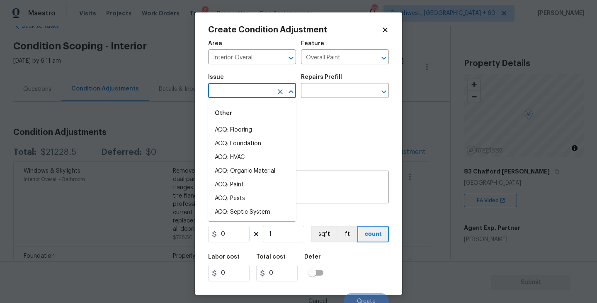
click at [243, 98] on body "Maestro Visits Projects Work Orders Tasks 2 Properties Geo Assignments 634 Sout…" at bounding box center [298, 151] width 597 height 303
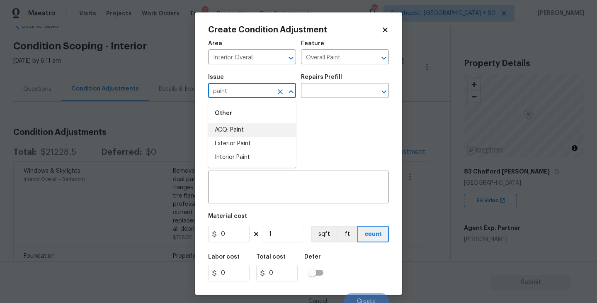
click at [241, 134] on li "ACQ: Paint" at bounding box center [252, 130] width 88 height 14
type input "ACQ: Paint"
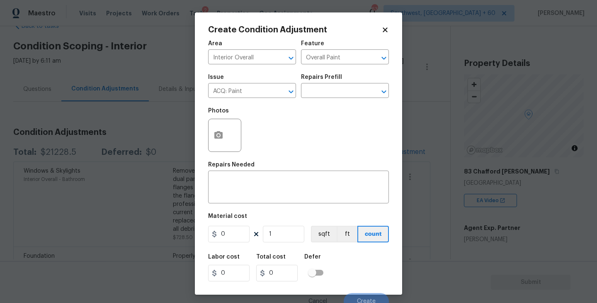
click at [341, 105] on div "Photos" at bounding box center [298, 130] width 181 height 54
click at [348, 96] on input "text" at bounding box center [333, 91] width 65 height 13
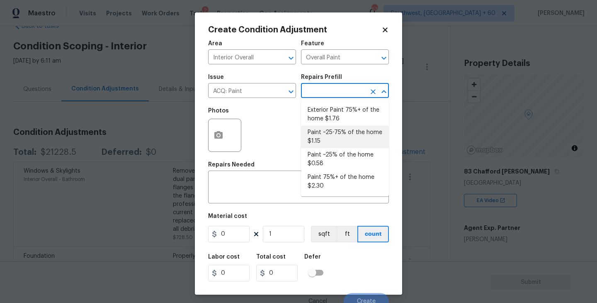
click at [338, 163] on li "Paint ~25% of the home $0.58" at bounding box center [345, 159] width 88 height 22
type input "Acquisition"
type textarea "Acquisition Scope: ~25% of the home needs interior paint"
type input "0.58"
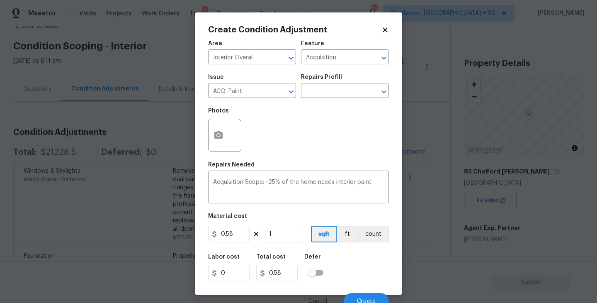
click at [283, 243] on figure "Material cost 0.58 1 sqft ft count" at bounding box center [298, 228] width 181 height 31
click at [286, 240] on input "1" at bounding box center [283, 234] width 41 height 17
type input "0"
type input "2"
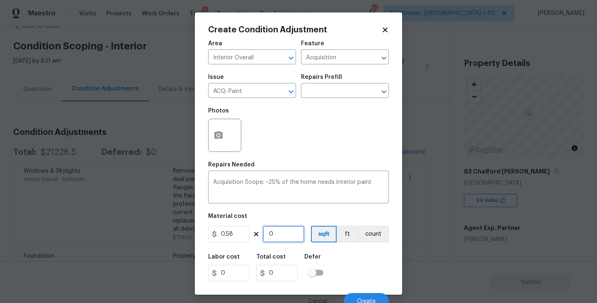
type input "1.16"
type input "20"
type input "11.6"
type input "203"
type input "117.74"
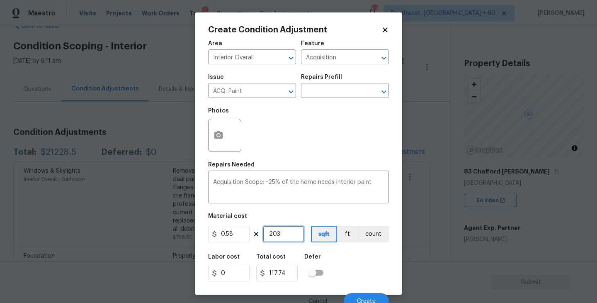
type input "2034"
type input "1179.72"
type input "2034"
click at [347, 270] on div "Labor cost 0 Total cost 1179.72 Defer" at bounding box center [298, 267] width 181 height 37
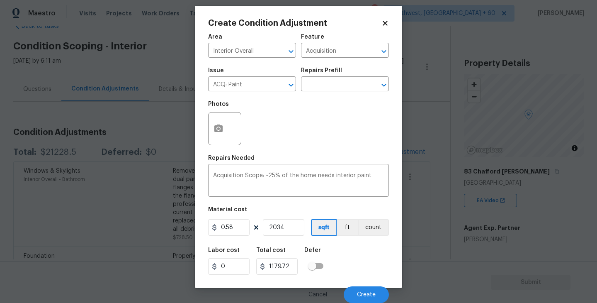
click at [353, 281] on div "Cancel Create" at bounding box center [298, 291] width 181 height 23
click at [356, 290] on button "Create" at bounding box center [366, 294] width 45 height 17
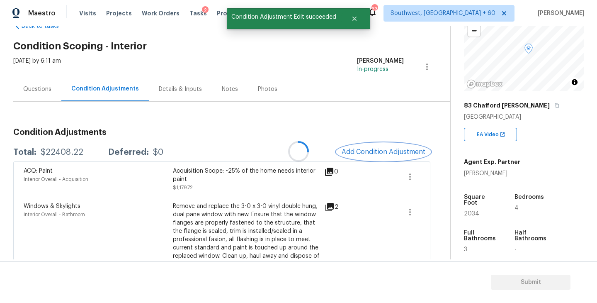
scroll to position [110, 0]
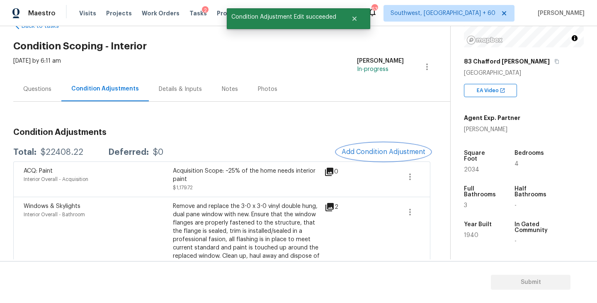
click at [373, 151] on span "Add Condition Adjustment" at bounding box center [384, 151] width 84 height 7
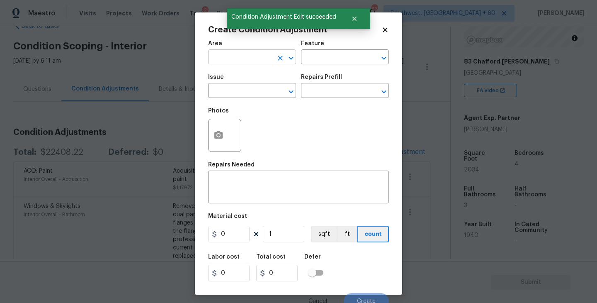
click at [241, 63] on input "text" at bounding box center [240, 57] width 65 height 13
click at [243, 84] on li "Interior Overall" at bounding box center [252, 90] width 88 height 14
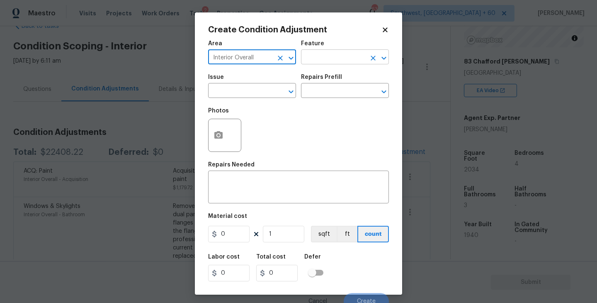
type input "Interior Overall"
click at [336, 59] on input "text" at bounding box center [333, 57] width 65 height 13
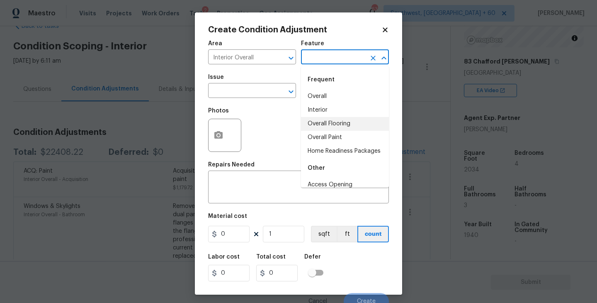
click at [336, 123] on li "Overall Flooring" at bounding box center [345, 124] width 88 height 14
type input "Overall Flooring"
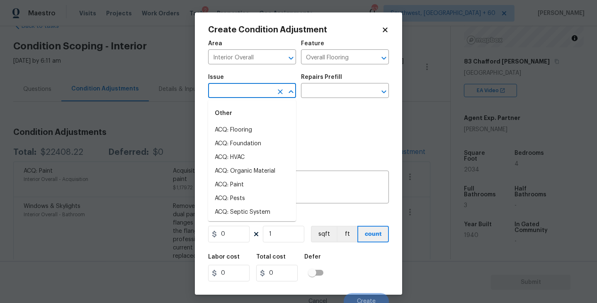
click at [252, 96] on input "text" at bounding box center [240, 91] width 65 height 13
click at [254, 134] on li "ACQ: Flooring" at bounding box center [252, 130] width 88 height 14
type input "ACQ: Flooring"
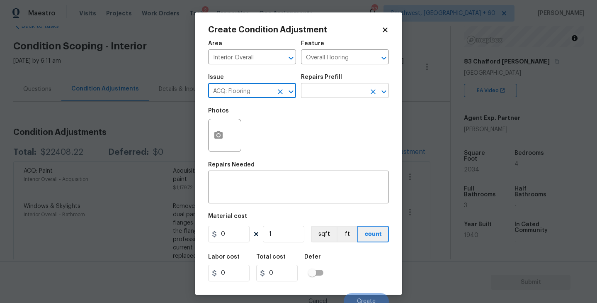
click at [319, 97] on input "text" at bounding box center [333, 91] width 65 height 13
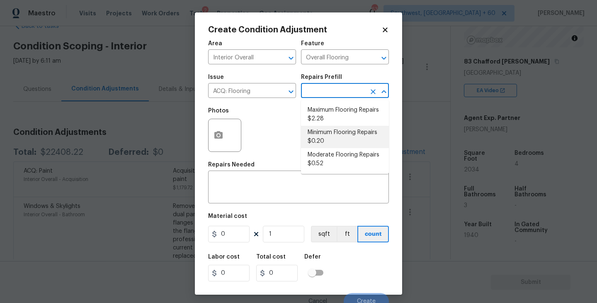
click at [332, 139] on li "Minimum Flooring Repairs $0.20" at bounding box center [345, 137] width 88 height 22
type input "Acquisition"
type textarea "Acquisition Scope: Minimum flooring repairs"
type input "0.2"
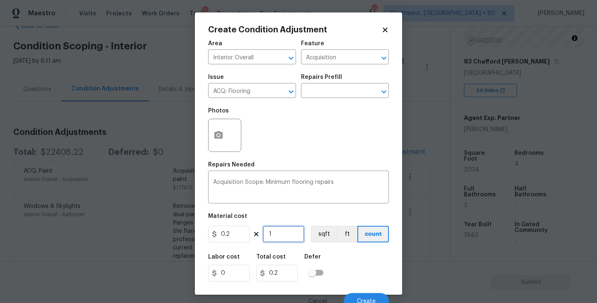
click at [292, 240] on input "1" at bounding box center [283, 234] width 41 height 17
type input "0"
type input "2"
type input "0.4"
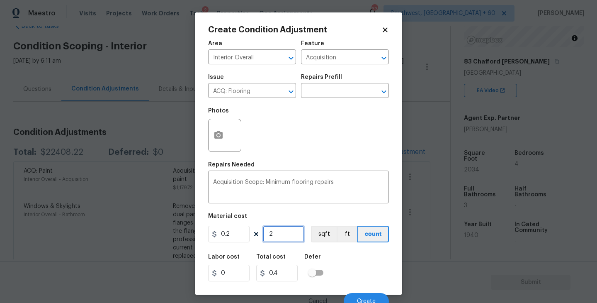
type input "20"
type input "4"
type input "203"
type input "40.6"
type input "2034"
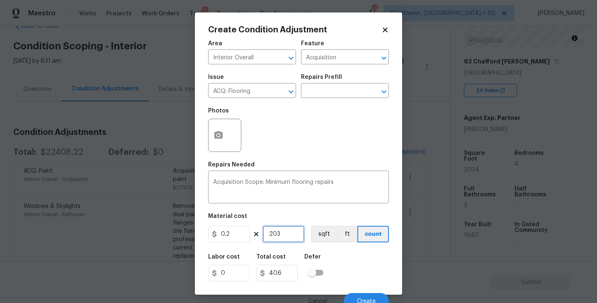
type input "406.8"
type input "2034"
click at [326, 239] on button "sqft" at bounding box center [324, 234] width 26 height 17
click at [340, 258] on div "Labor cost 0 Total cost 406.8 Defer" at bounding box center [298, 267] width 181 height 37
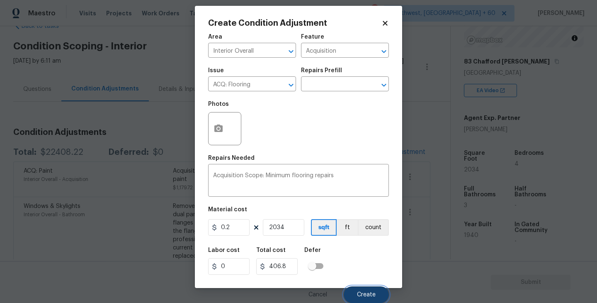
click at [364, 293] on span "Create" at bounding box center [366, 295] width 19 height 6
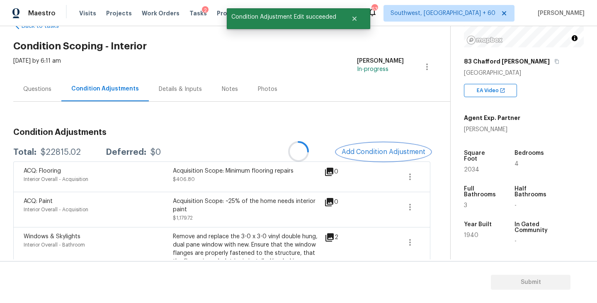
scroll to position [0, 0]
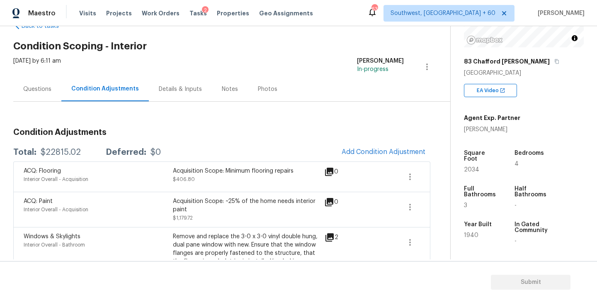
click at [41, 88] on div "Questions" at bounding box center [37, 89] width 28 height 8
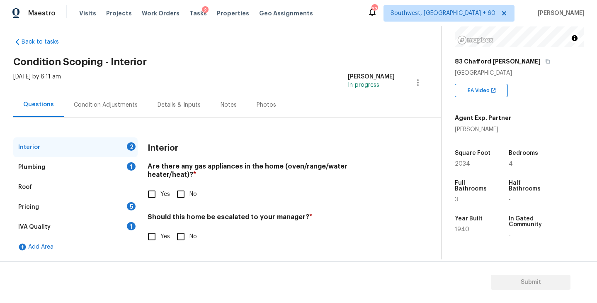
scroll to position [8, 0]
click at [153, 186] on input "Yes" at bounding box center [151, 193] width 17 height 17
checkbox input "true"
click at [189, 245] on input "No" at bounding box center [180, 237] width 17 height 17
checkbox input "true"
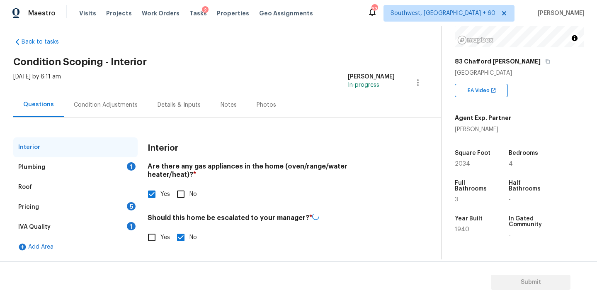
click at [117, 163] on div "Plumbing 1" at bounding box center [75, 167] width 124 height 20
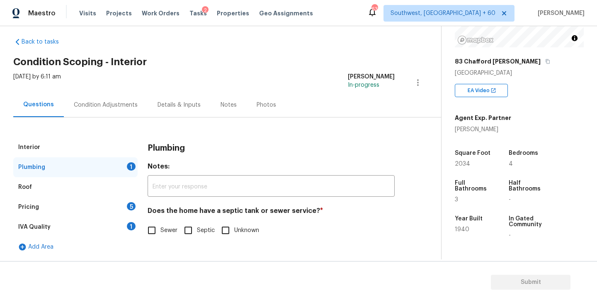
click at [149, 227] on input "Sewer" at bounding box center [151, 230] width 17 height 17
checkbox input "true"
click at [109, 212] on div "Pricing 5" at bounding box center [75, 207] width 124 height 20
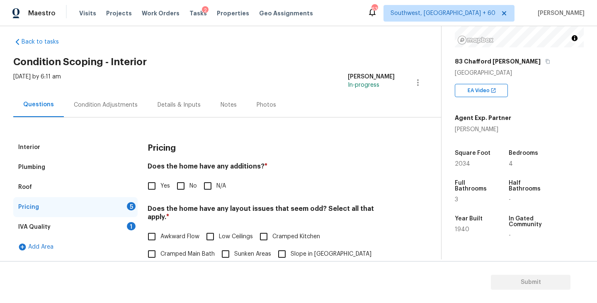
scroll to position [63, 0]
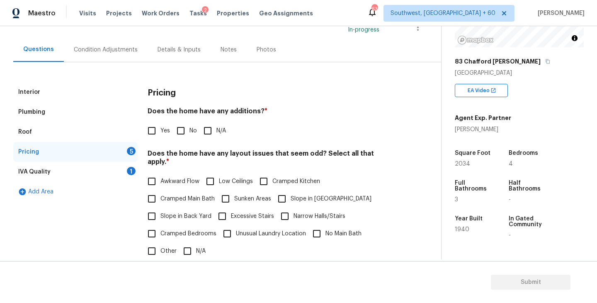
click at [163, 133] on span "Yes" at bounding box center [166, 131] width 10 height 9
click at [161, 133] on input "Yes" at bounding box center [151, 130] width 17 height 17
checkbox input "true"
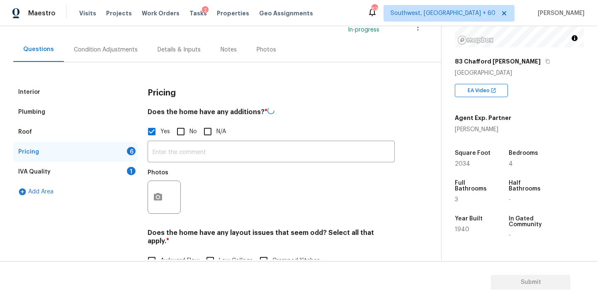
click at [189, 165] on div "Photos" at bounding box center [271, 192] width 247 height 54
click at [190, 164] on div "Photos" at bounding box center [271, 191] width 247 height 54
click at [196, 160] on input "text" at bounding box center [271, 151] width 247 height 19
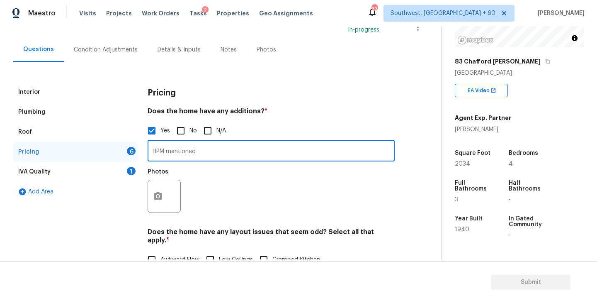
paste input "Sunroom off the back of the home"
type input "HPM mentioned Sunroom off the back of the home"
click at [214, 204] on div "Photos" at bounding box center [271, 191] width 247 height 54
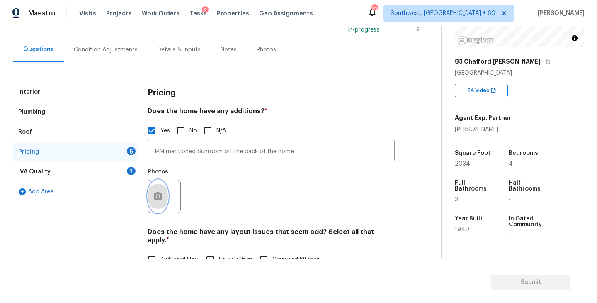
click at [157, 203] on button "button" at bounding box center [158, 196] width 20 height 32
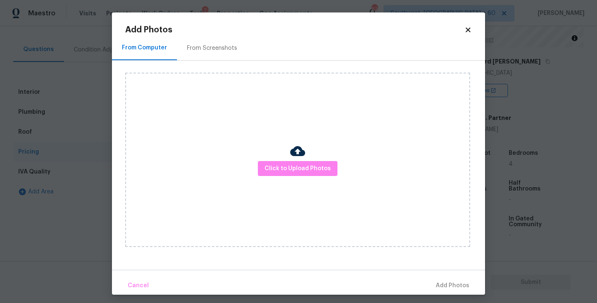
click at [281, 151] on div "Click to Upload Photos" at bounding box center [297, 160] width 345 height 174
click at [286, 167] on span "Click to Upload Photos" at bounding box center [298, 168] width 66 height 10
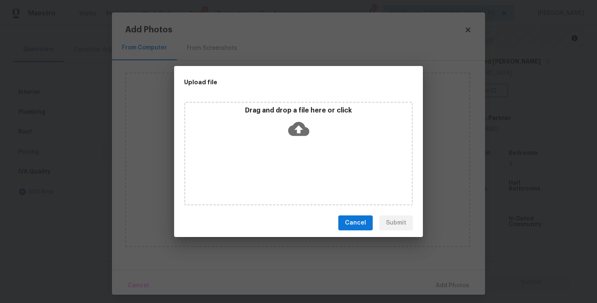
click at [291, 158] on div "Drag and drop a file here or click" at bounding box center [298, 154] width 229 height 104
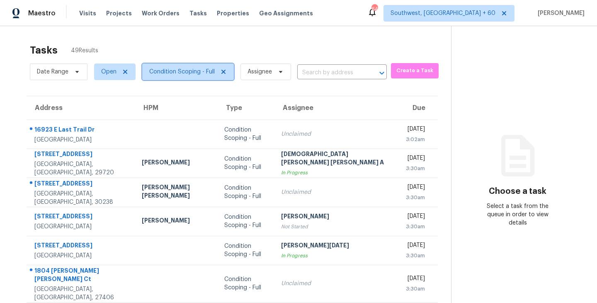
click at [173, 73] on span "Condition Scoping - Full" at bounding box center [182, 72] width 66 height 8
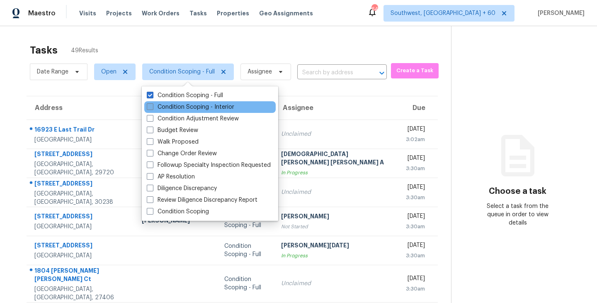
click at [182, 109] on label "Condition Scoping - Interior" at bounding box center [191, 107] width 88 height 8
click at [152, 108] on input "Condition Scoping - Interior" at bounding box center [149, 105] width 5 height 5
checkbox input "true"
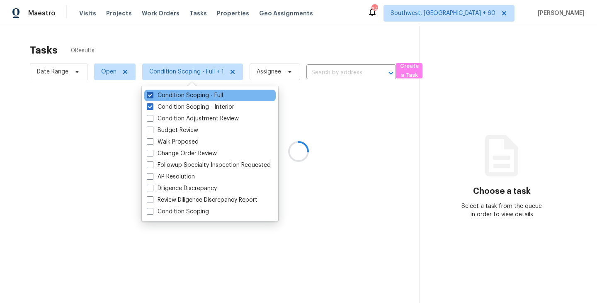
click at [202, 95] on label "Condition Scoping - Full" at bounding box center [185, 95] width 76 height 8
click at [152, 95] on input "Condition Scoping - Full" at bounding box center [149, 93] width 5 height 5
checkbox input "false"
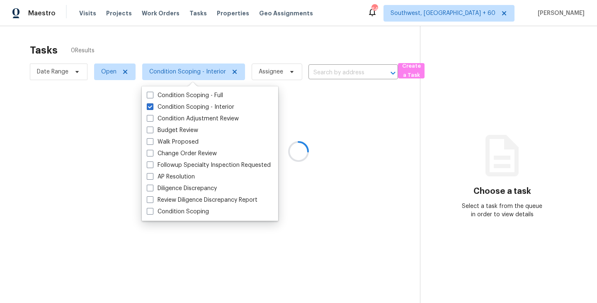
click at [303, 109] on div at bounding box center [298, 151] width 597 height 303
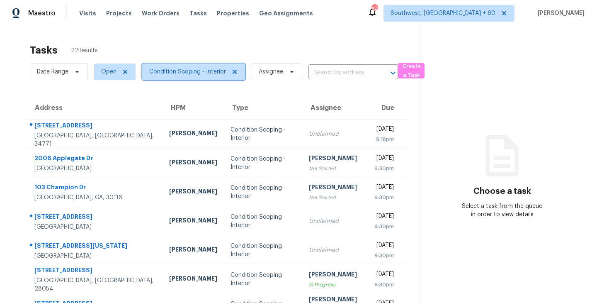
click at [210, 73] on span "Condition Scoping - Interior" at bounding box center [187, 72] width 77 height 8
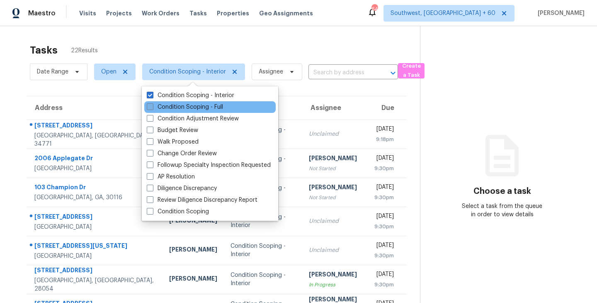
click at [214, 103] on label "Condition Scoping - Full" at bounding box center [185, 107] width 76 height 8
click at [152, 103] on input "Condition Scoping - Full" at bounding box center [149, 105] width 5 height 5
checkbox input "true"
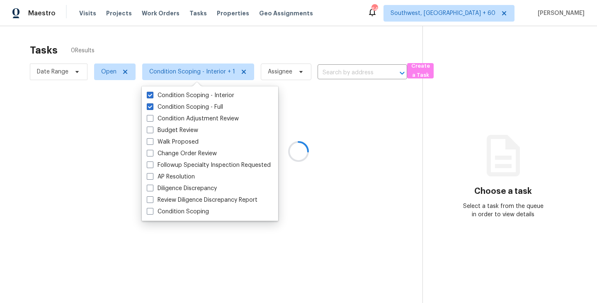
click at [284, 53] on div at bounding box center [298, 151] width 597 height 303
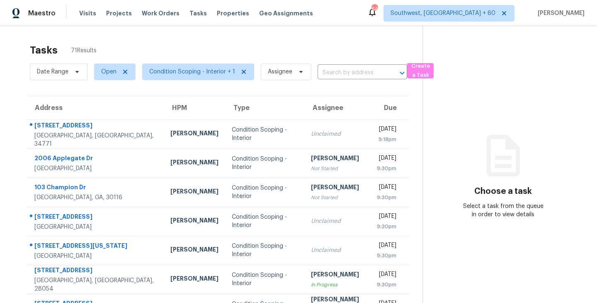
click at [252, 42] on div "Tasks 71 Results" at bounding box center [226, 50] width 393 height 22
